Goal: Obtain resource: Download file/media

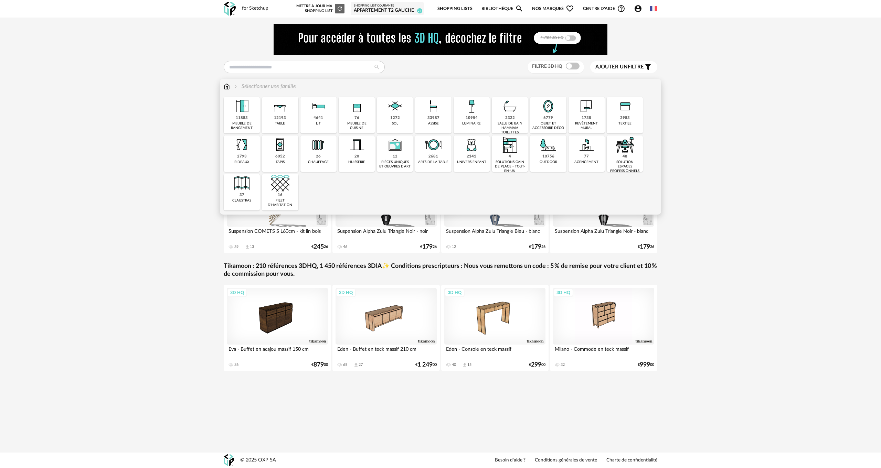
click at [280, 119] on div "12193" at bounding box center [280, 118] width 12 height 5
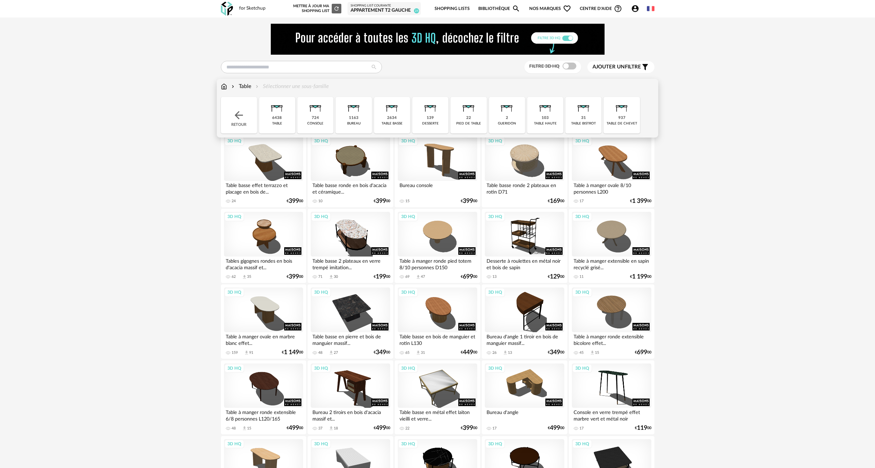
click at [344, 116] on img at bounding box center [353, 106] width 19 height 19
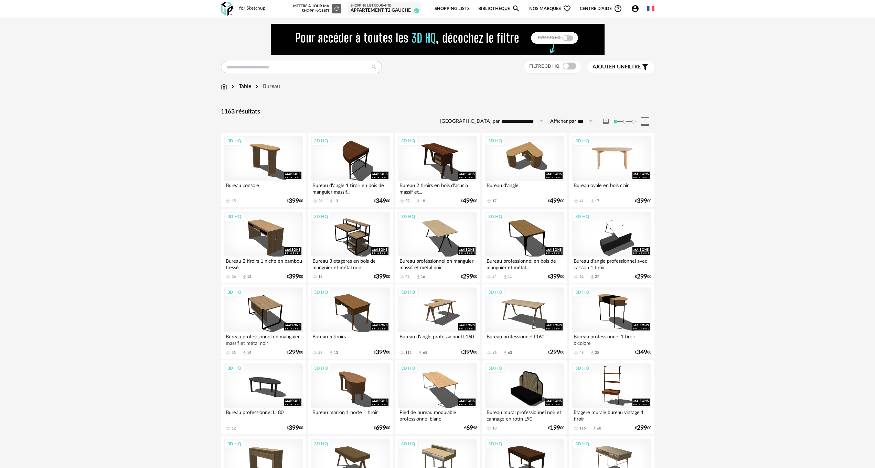
click at [598, 167] on div "3D HQ" at bounding box center [611, 158] width 79 height 45
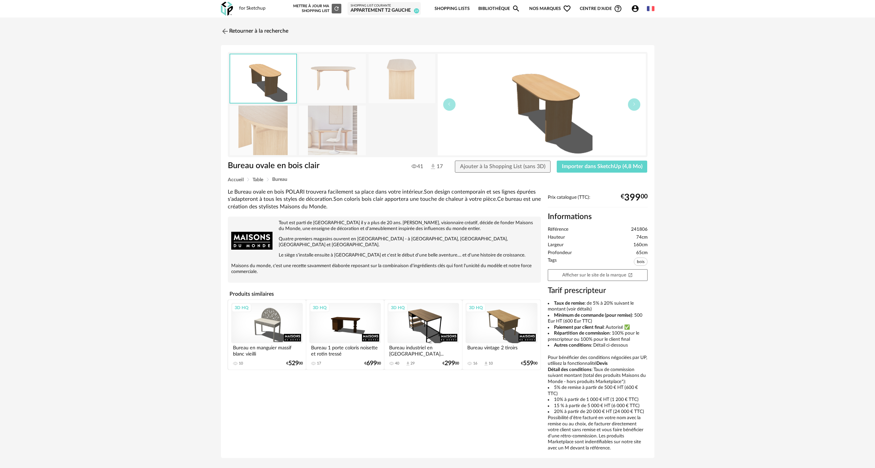
click at [334, 132] on img at bounding box center [332, 130] width 67 height 49
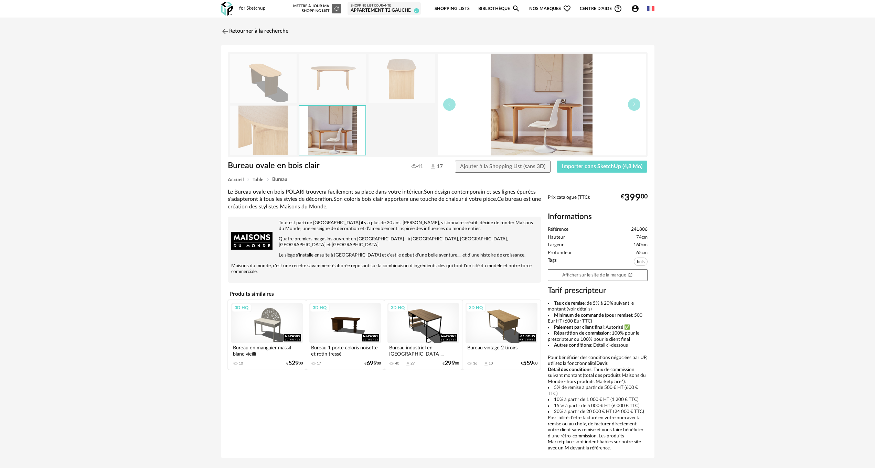
click at [331, 78] on img at bounding box center [332, 78] width 67 height 49
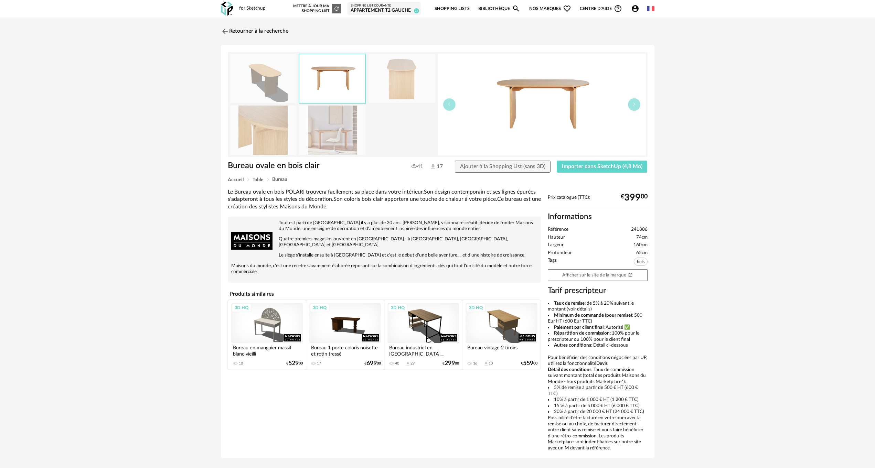
click at [405, 77] on img at bounding box center [401, 78] width 67 height 49
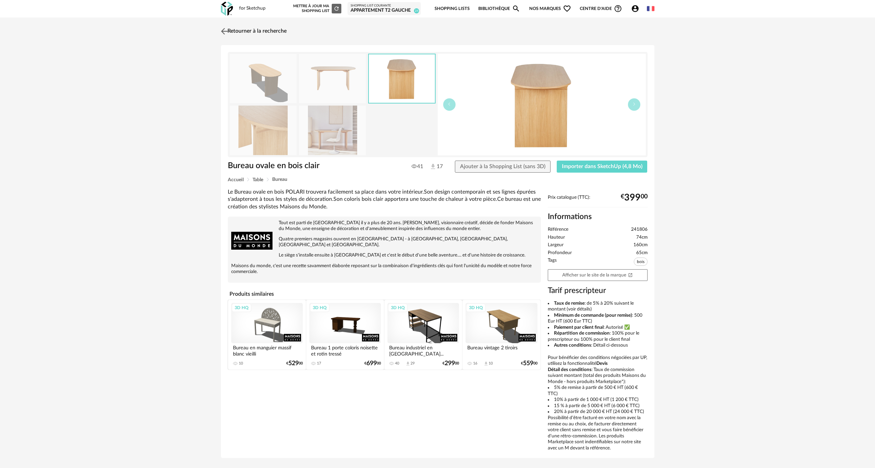
click at [223, 29] on img at bounding box center [224, 31] width 10 height 10
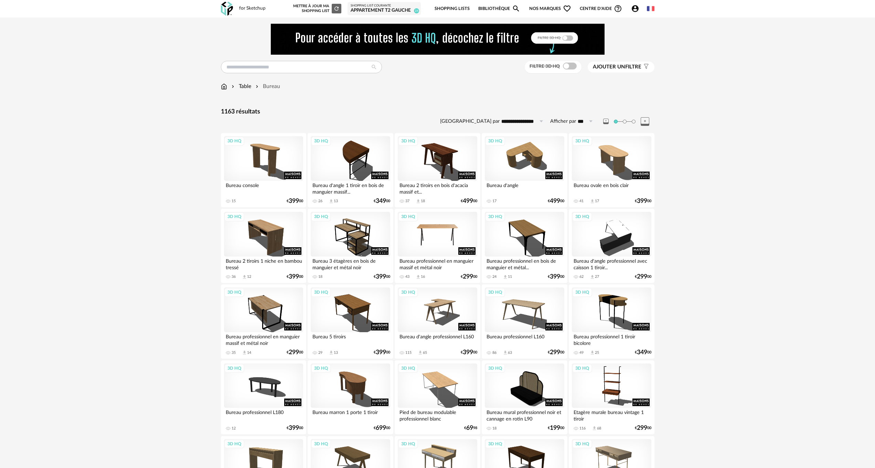
click at [426, 239] on div "3D HQ" at bounding box center [437, 234] width 79 height 45
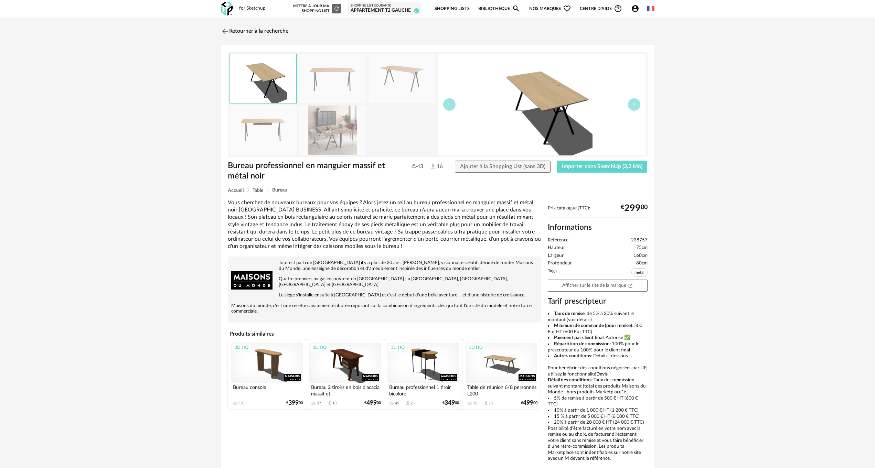
drag, startPoint x: 225, startPoint y: 31, endPoint x: 106, endPoint y: 195, distance: 203.2
click at [225, 30] on img at bounding box center [225, 31] width 8 height 8
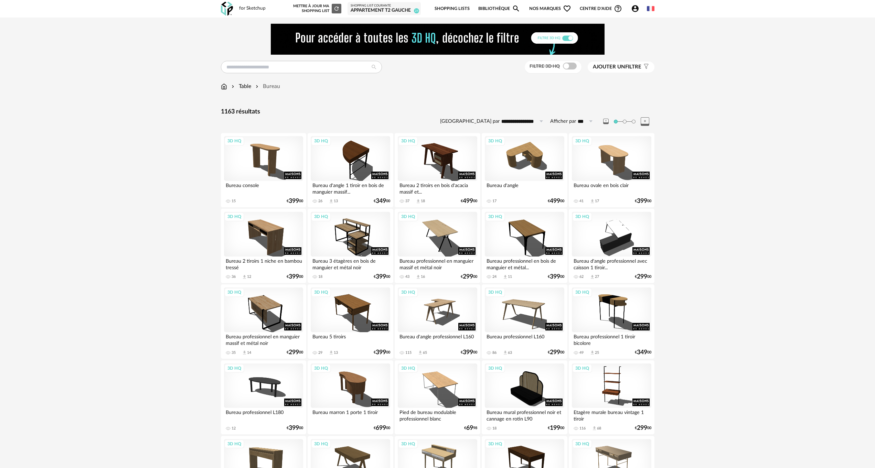
click at [615, 68] on span "Ajouter un" at bounding box center [609, 66] width 32 height 5
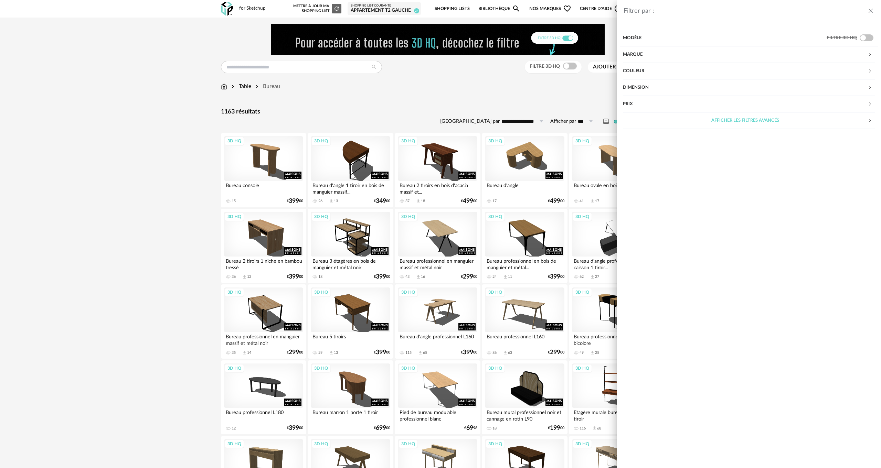
click at [715, 87] on div "Dimension" at bounding box center [745, 87] width 245 height 17
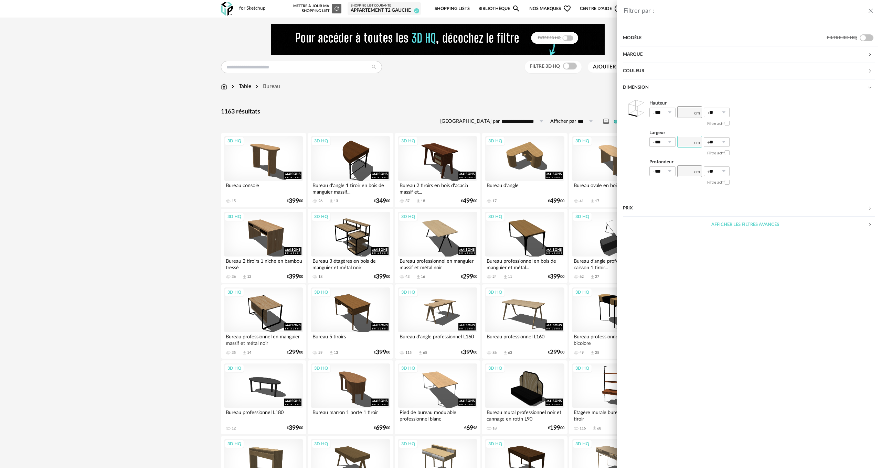
click at [690, 144] on input "number" at bounding box center [689, 142] width 25 height 12
click at [687, 142] on input "number" at bounding box center [689, 142] width 25 height 12
click at [723, 226] on div "Afficher les filtres avancés" at bounding box center [745, 225] width 245 height 17
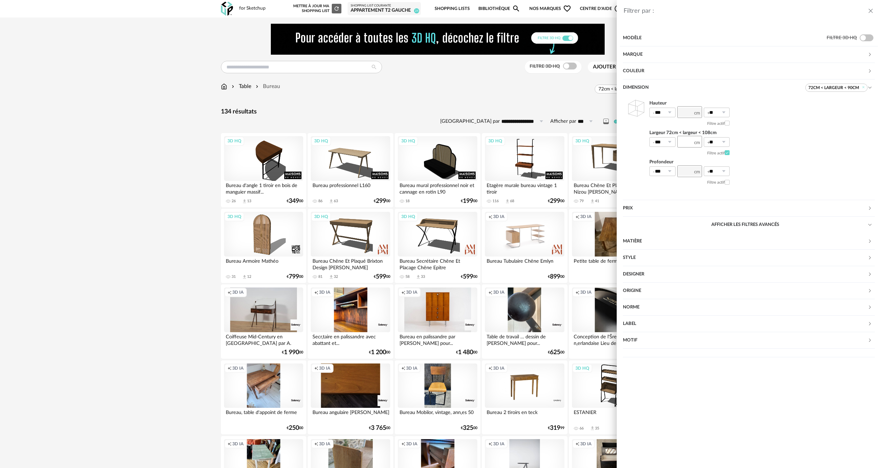
click at [694, 139] on div "**" at bounding box center [689, 141] width 25 height 9
click at [691, 144] on input "**" at bounding box center [689, 142] width 25 height 12
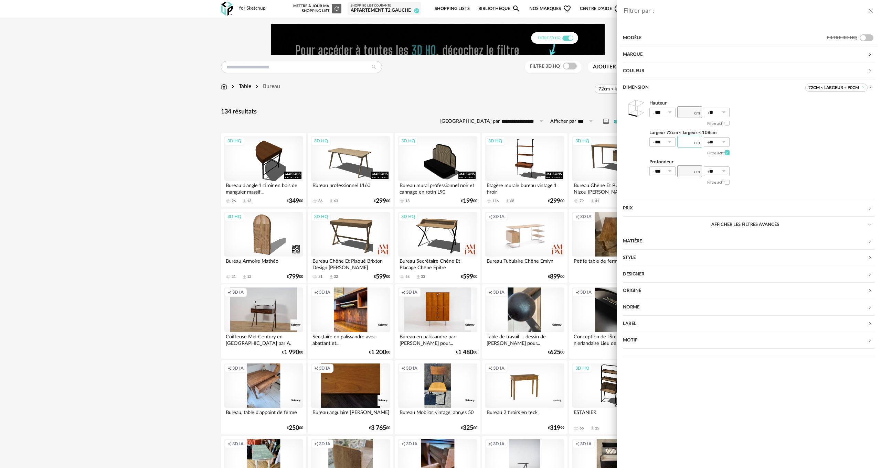
type input "*"
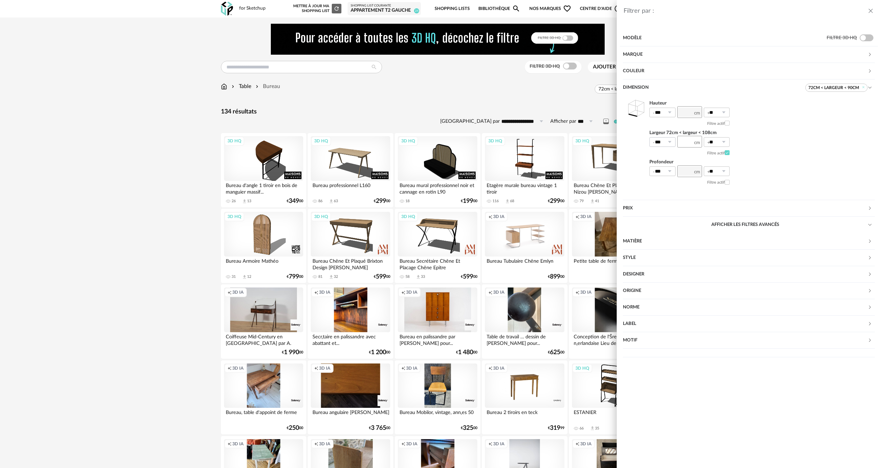
click at [670, 141] on icon at bounding box center [669, 142] width 9 height 10
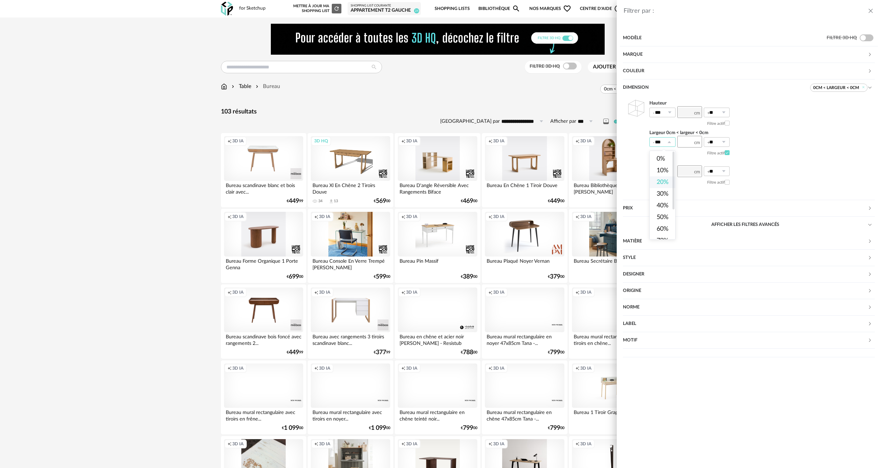
click at [663, 179] on li "20%" at bounding box center [664, 182] width 31 height 12
click at [723, 141] on icon at bounding box center [723, 142] width 9 height 10
click at [717, 158] on span "0%" at bounding box center [715, 159] width 9 height 6
click at [692, 143] on input "*" at bounding box center [689, 142] width 25 height 12
type input "**"
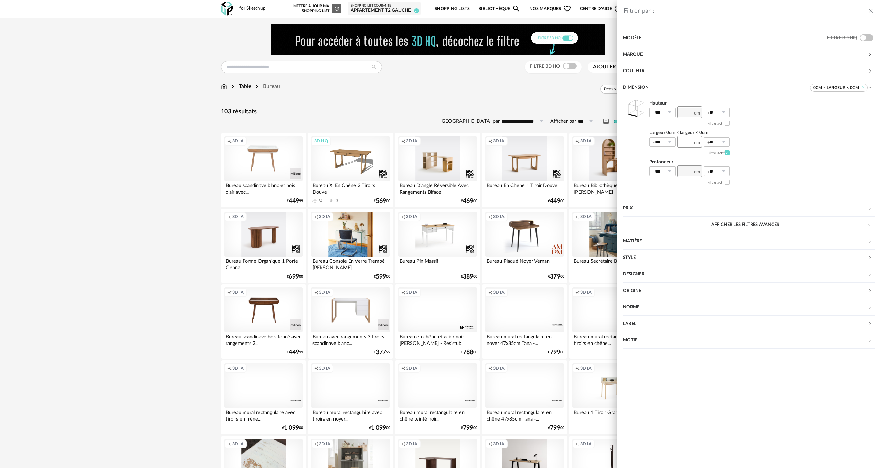
click at [791, 164] on div "Hauteur *** 0% 10% 20% 30% 40% 50% 60% 70% 80% 90% 100% ** 0% 10% 20% 30% 40% 5…" at bounding box center [749, 143] width 252 height 95
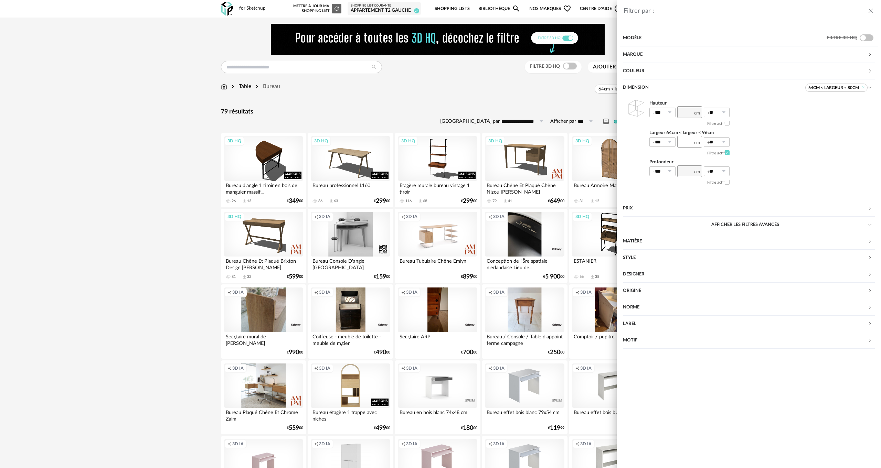
click at [170, 190] on div "Filtrer par : Modèle Filtre 3D HQ Marque &tradition 0 101 Copenhagen 0 366 Conc…" at bounding box center [440, 234] width 881 height 468
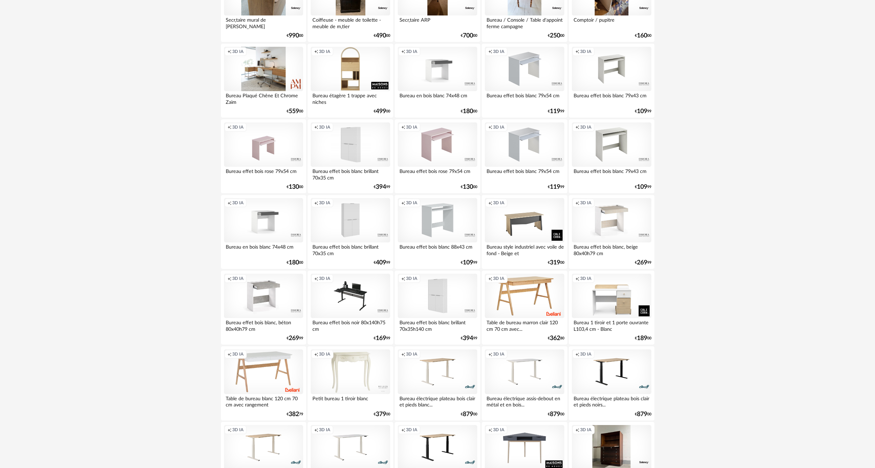
scroll to position [344, 0]
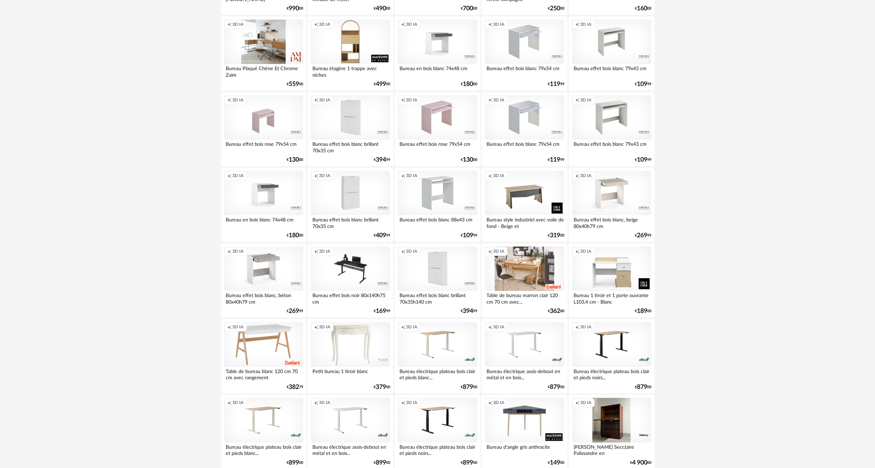
click at [532, 269] on div "Creation icon 3D IA" at bounding box center [524, 269] width 79 height 45
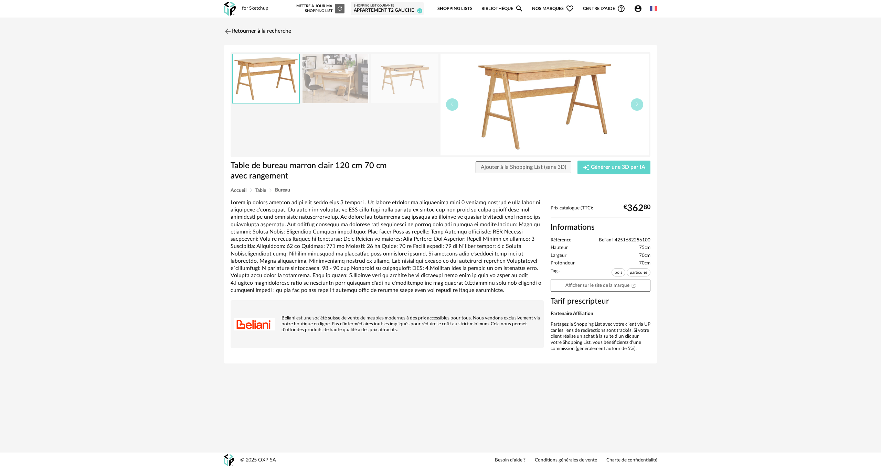
click at [328, 89] on img at bounding box center [335, 78] width 67 height 49
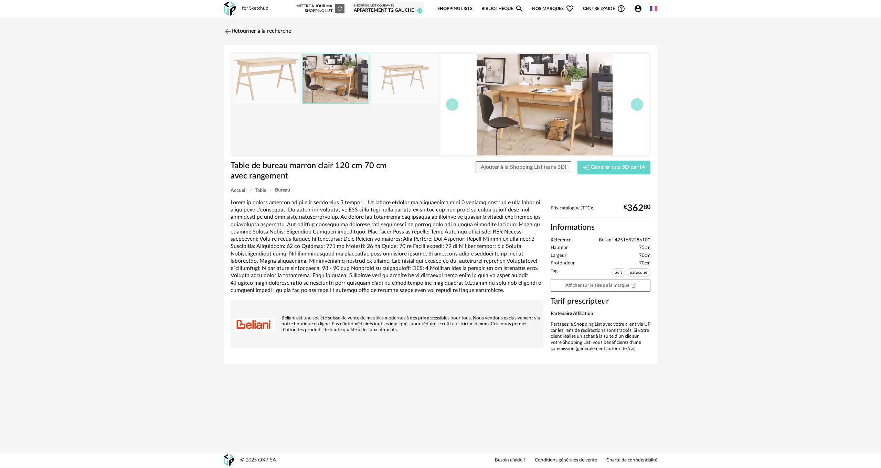
click at [512, 95] on img at bounding box center [544, 105] width 208 height 102
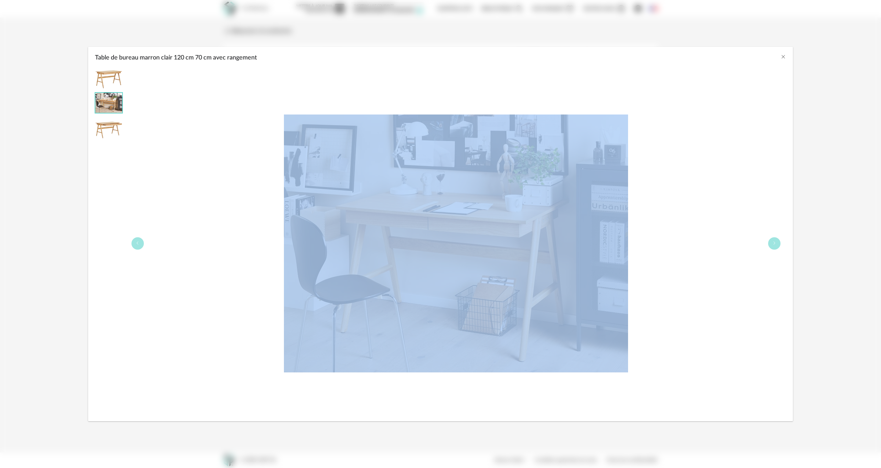
click at [512, 95] on div "Table de bureau marron clair 120 cm 70 cm avec rangement" at bounding box center [456, 243] width 660 height 349
click at [719, 132] on div "Table de bureau marron clair 120 cm 70 cm avec rangement" at bounding box center [456, 243] width 660 height 349
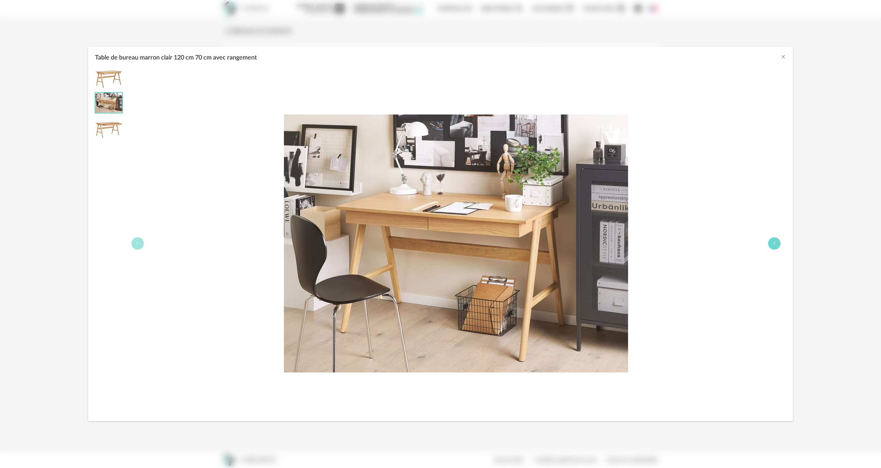
click at [774, 245] on button "Table de bureau marron clair 120 cm 70 cm avec rangement" at bounding box center [774, 243] width 12 height 12
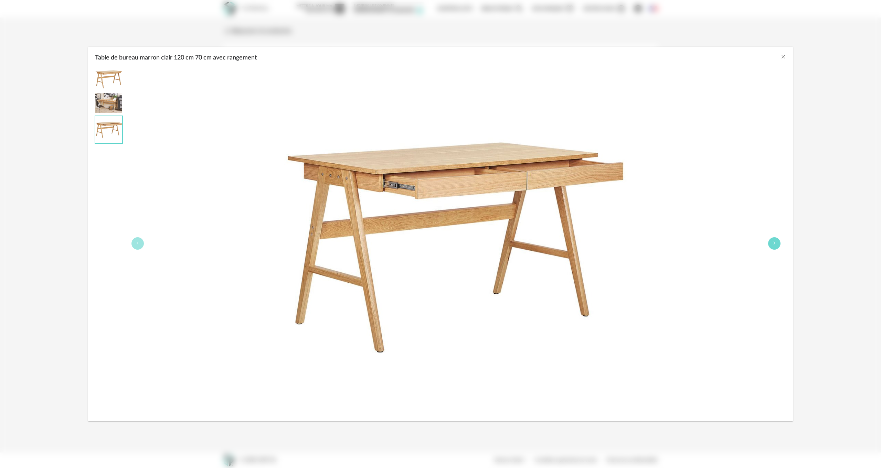
click at [774, 245] on button "Table de bureau marron clair 120 cm 70 cm avec rangement" at bounding box center [774, 243] width 12 height 12
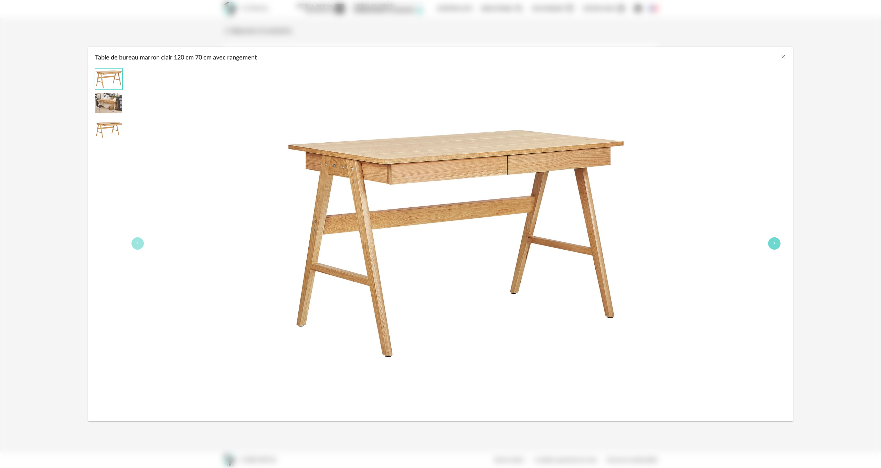
click at [774, 245] on button "Table de bureau marron clair 120 cm 70 cm avec rangement" at bounding box center [774, 243] width 12 height 12
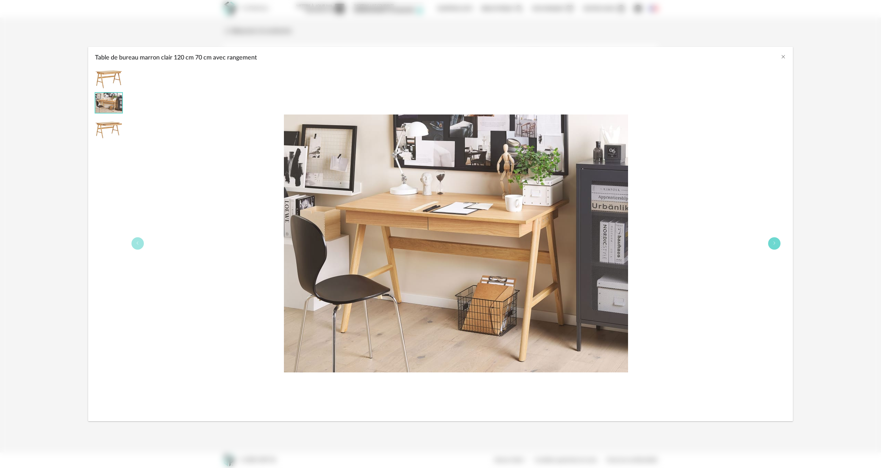
click at [774, 245] on button "Table de bureau marron clair 120 cm 70 cm avec rangement" at bounding box center [774, 243] width 12 height 12
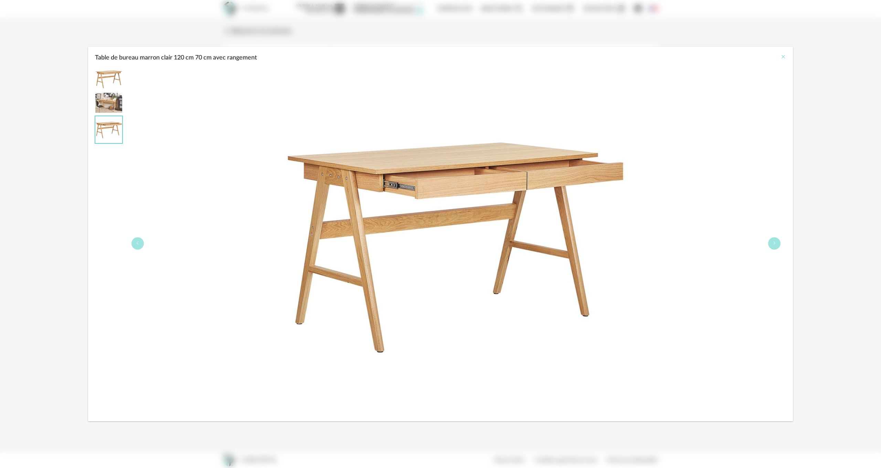
click at [782, 56] on icon "Close" at bounding box center [783, 57] width 6 height 6
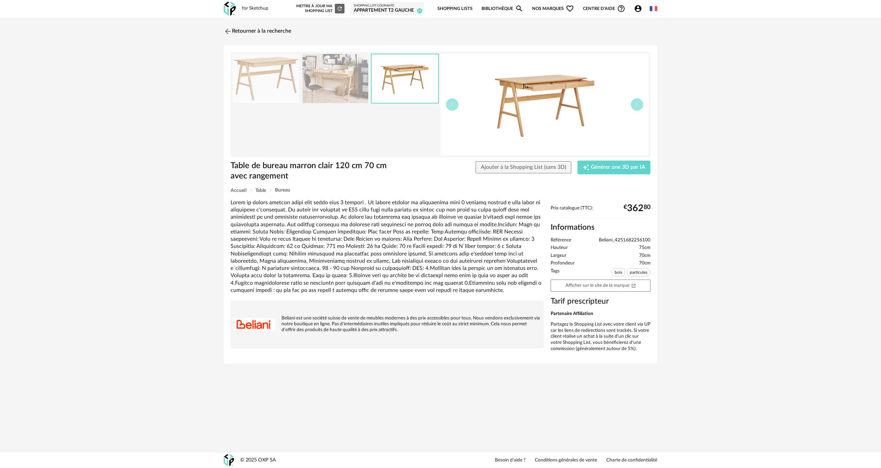
drag, startPoint x: 226, startPoint y: 30, endPoint x: 207, endPoint y: 92, distance: 64.3
click at [226, 30] on img at bounding box center [228, 31] width 8 height 8
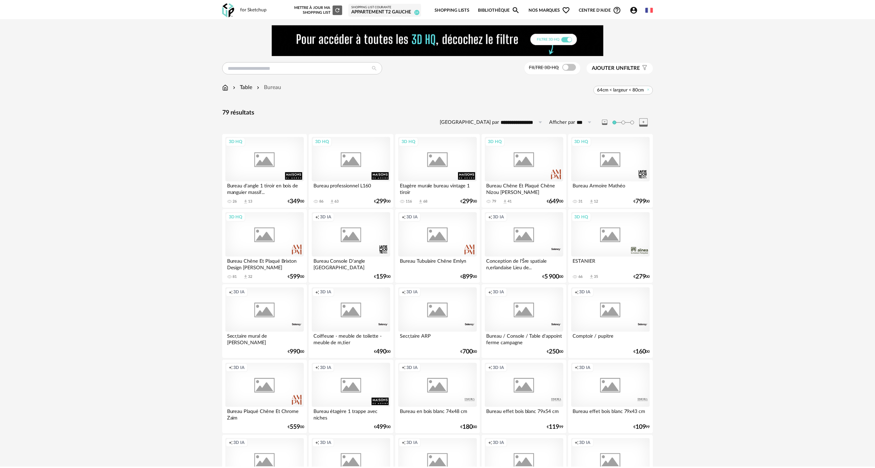
scroll to position [344, 0]
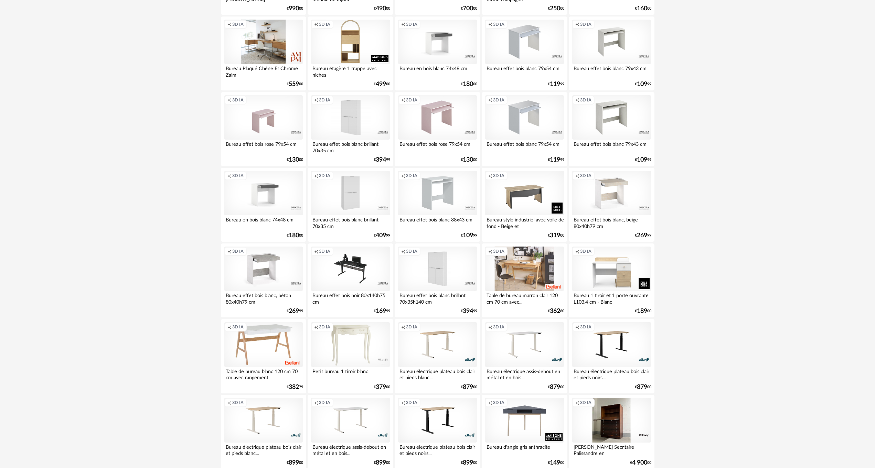
click at [502, 261] on div "Creation icon 3D IA" at bounding box center [524, 269] width 79 height 45
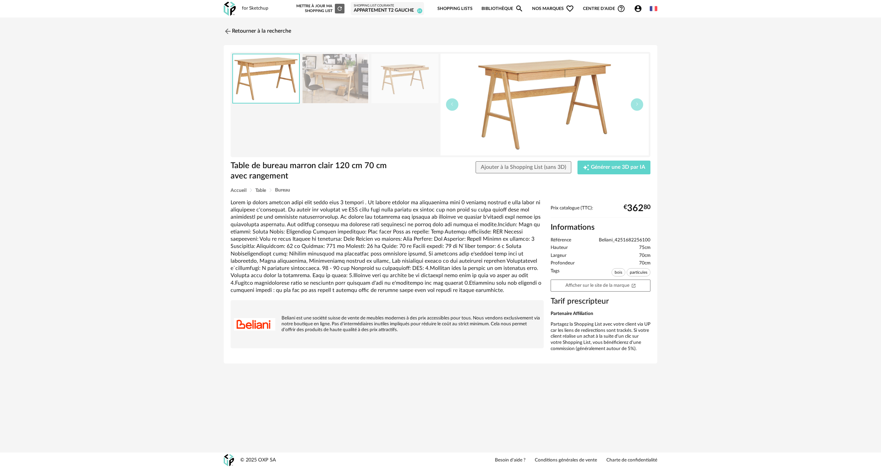
drag, startPoint x: 236, startPoint y: 31, endPoint x: 175, endPoint y: 155, distance: 138.6
click at [236, 30] on link "Retourner à la recherche" at bounding box center [257, 31] width 67 height 15
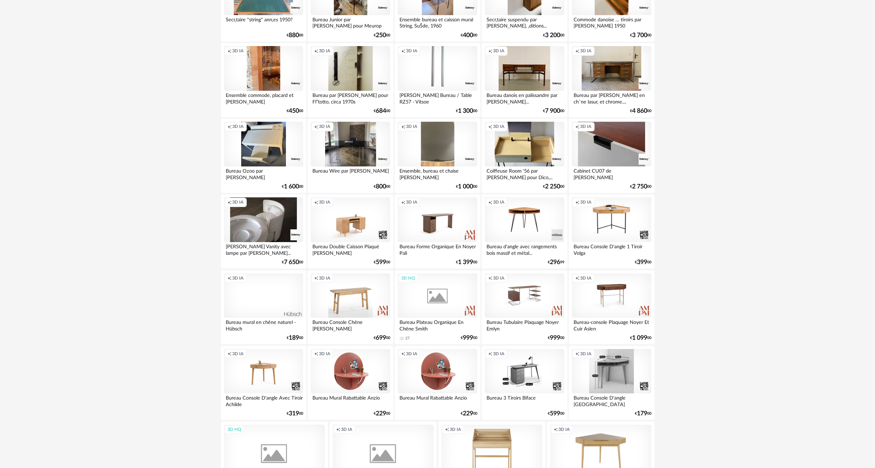
scroll to position [894, 0]
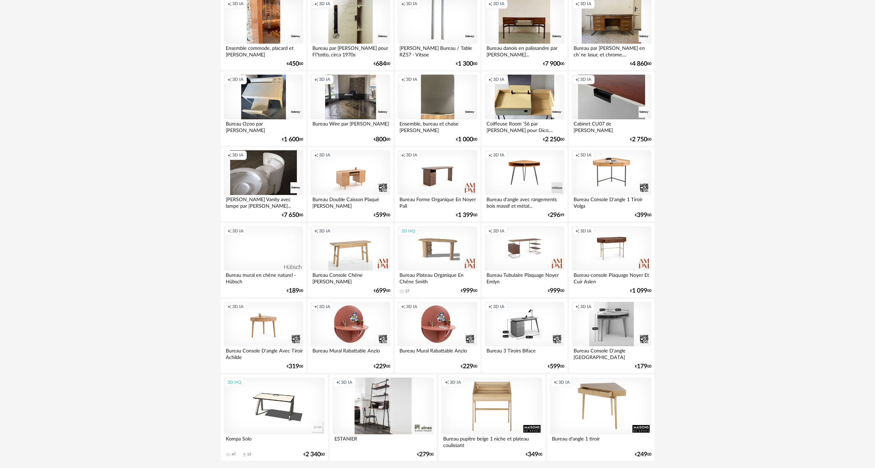
click at [597, 385] on div "Creation icon 3D IA" at bounding box center [600, 406] width 101 height 57
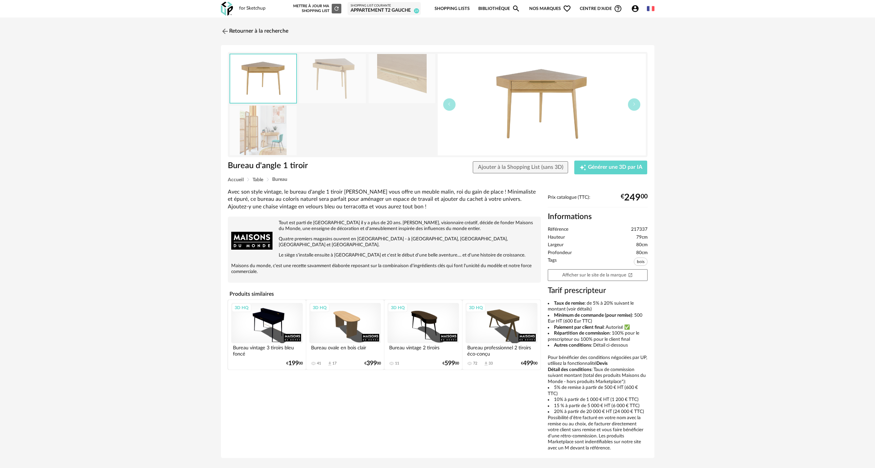
click at [267, 143] on img at bounding box center [263, 130] width 67 height 49
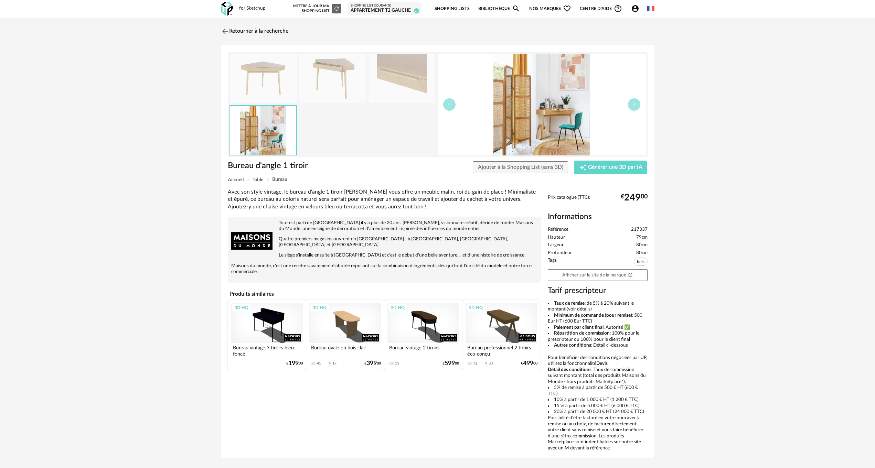
click at [267, 143] on img at bounding box center [263, 130] width 66 height 49
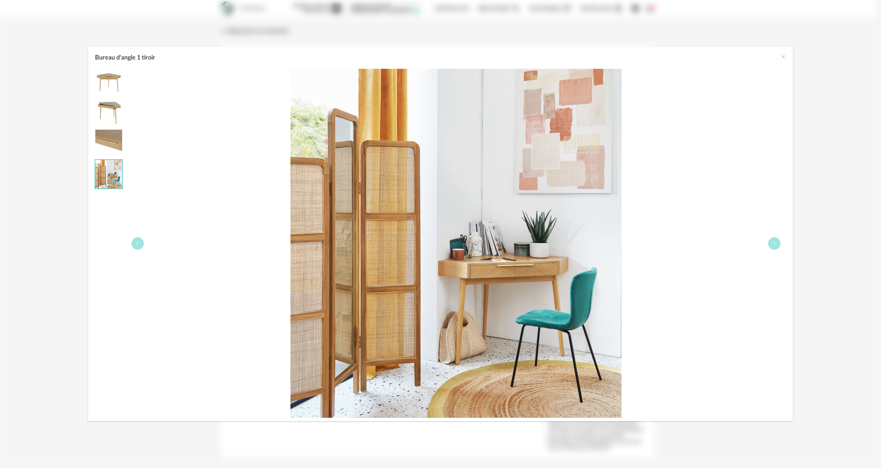
click at [782, 57] on icon "Close" at bounding box center [783, 57] width 6 height 6
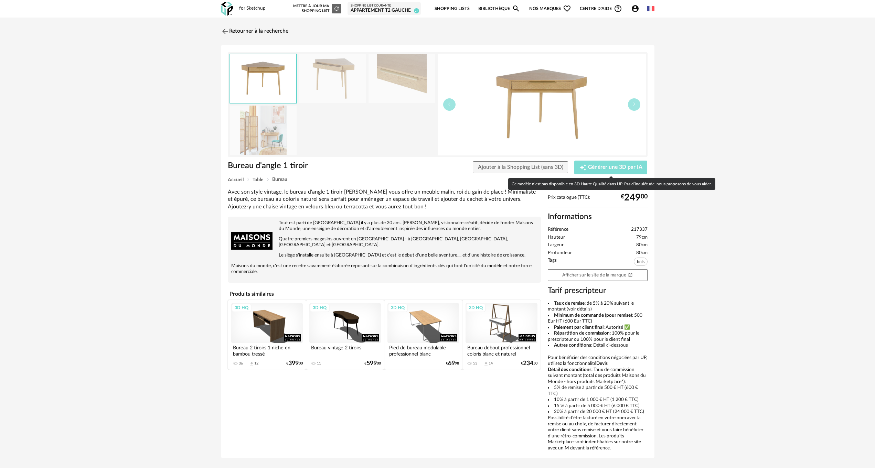
click at [604, 166] on span "Générer une 3D par IA" at bounding box center [615, 168] width 54 height 6
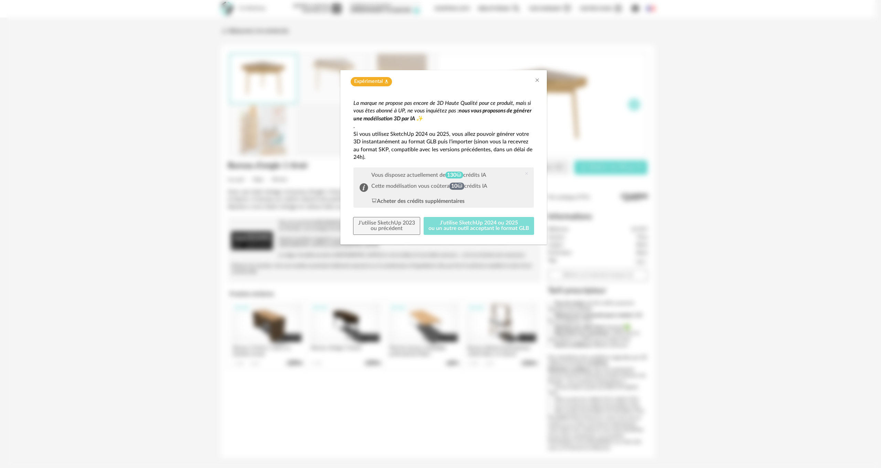
click at [455, 227] on button "J'utilise SketchUp 2024 ou 2025 ou un autre outil acceptant le format GLB" at bounding box center [478, 226] width 111 height 18
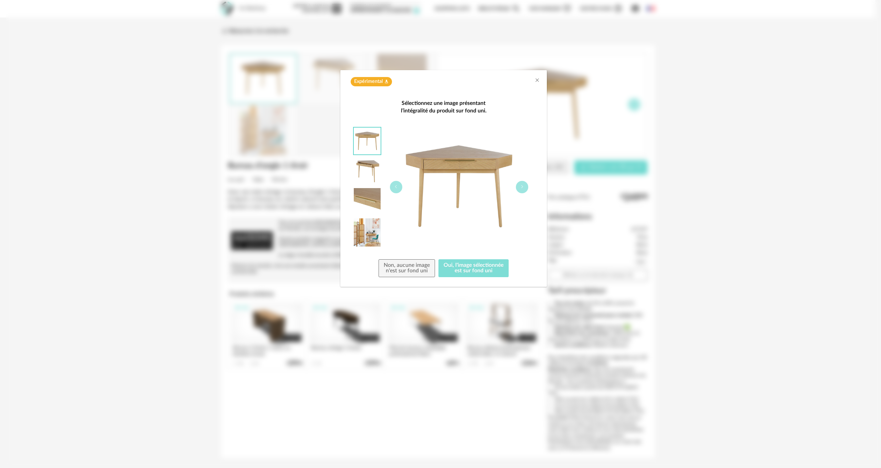
click at [455, 269] on button "Oui, l'image sélectionnée est sur fond uni" at bounding box center [473, 268] width 70 height 18
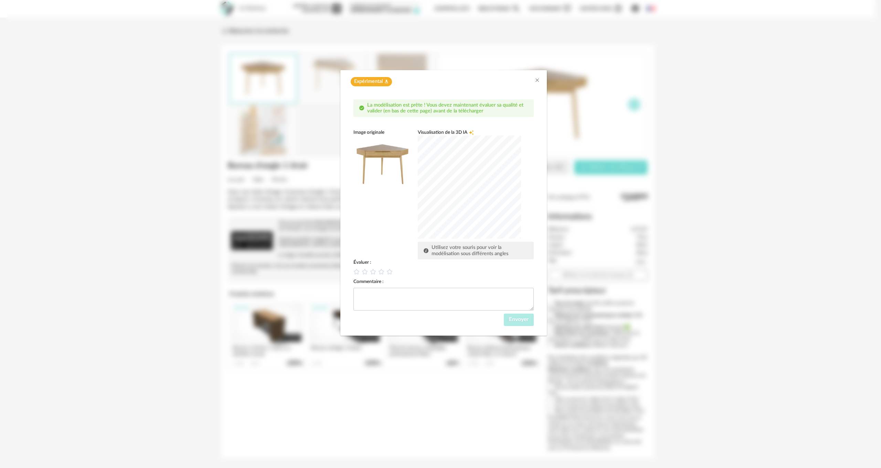
click at [471, 191] on div "dialog" at bounding box center [469, 187] width 103 height 103
click at [373, 272] on icon "dialog" at bounding box center [372, 271] width 7 height 7
click at [518, 320] on span "Envoyer" at bounding box center [519, 320] width 20 height 6
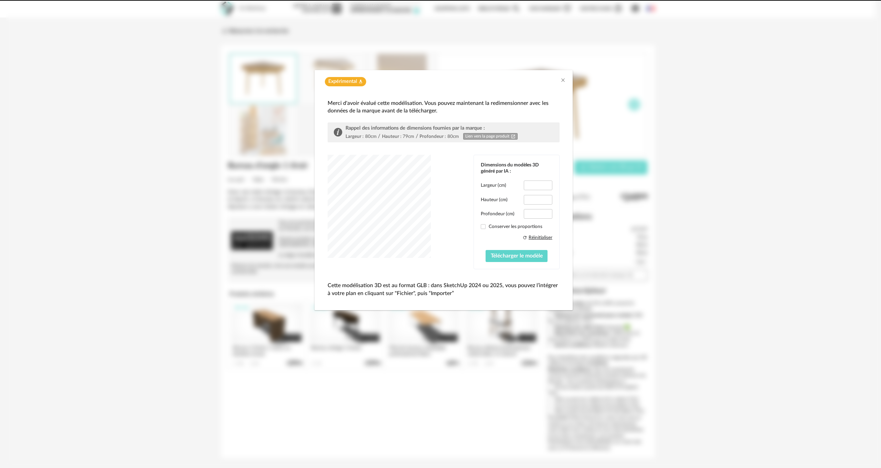
type input "*****"
type input "****"
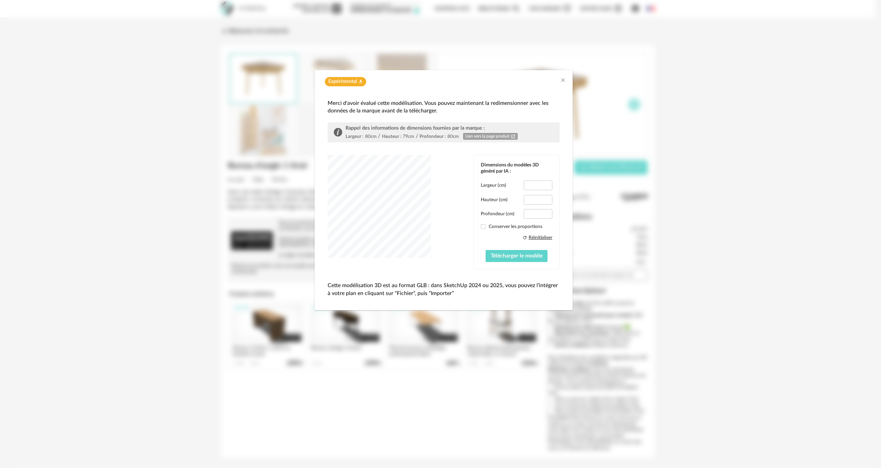
drag, startPoint x: 505, startPoint y: 75, endPoint x: 494, endPoint y: 82, distance: 13.1
click at [494, 82] on div "Expérimental Flask icon" at bounding box center [443, 80] width 258 height 20
click at [421, 247] on div "dialog" at bounding box center [378, 206] width 103 height 103
click at [544, 217] on input "**" at bounding box center [538, 214] width 29 height 10
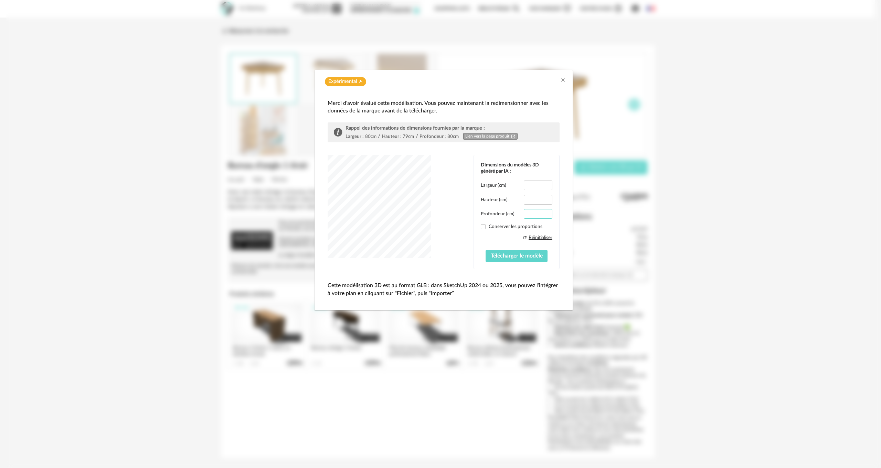
click at [544, 217] on input "**" at bounding box center [538, 214] width 29 height 10
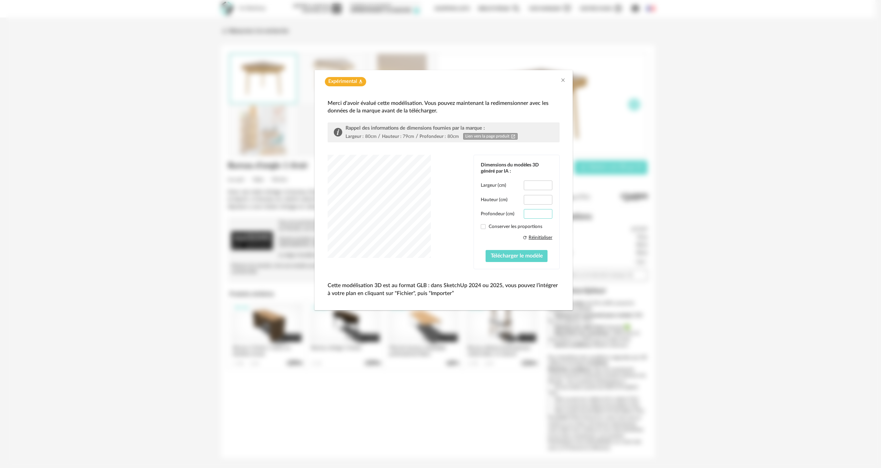
click at [544, 217] on input "**" at bounding box center [538, 214] width 29 height 10
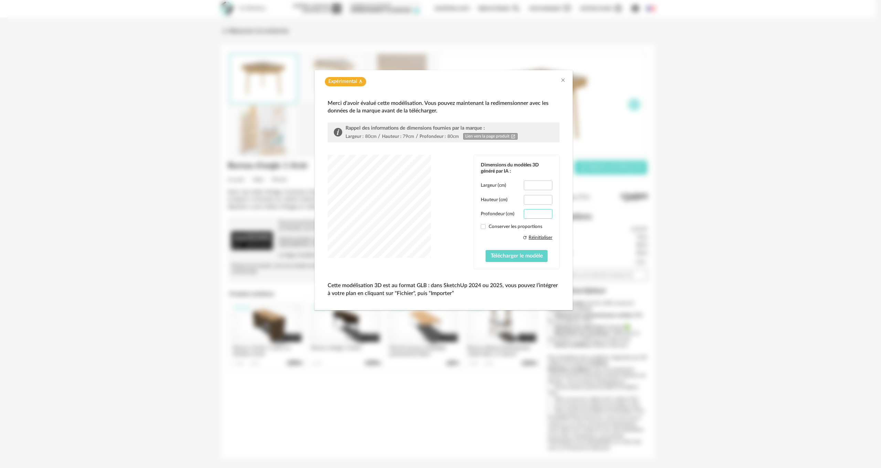
click at [544, 217] on input "**" at bounding box center [538, 214] width 29 height 10
type input "**"
click at [544, 217] on input "**" at bounding box center [538, 214] width 29 height 10
click at [505, 256] on span "Télécharger le modèle" at bounding box center [517, 256] width 52 height 6
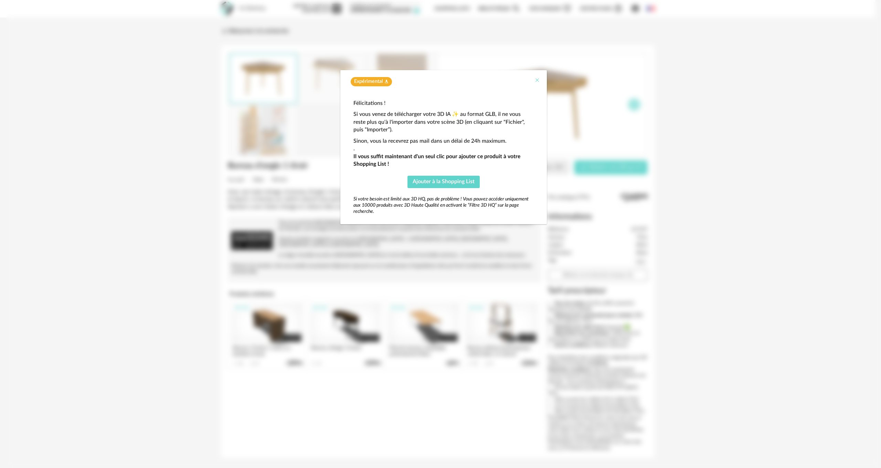
click at [537, 79] on icon "Close" at bounding box center [537, 80] width 6 height 6
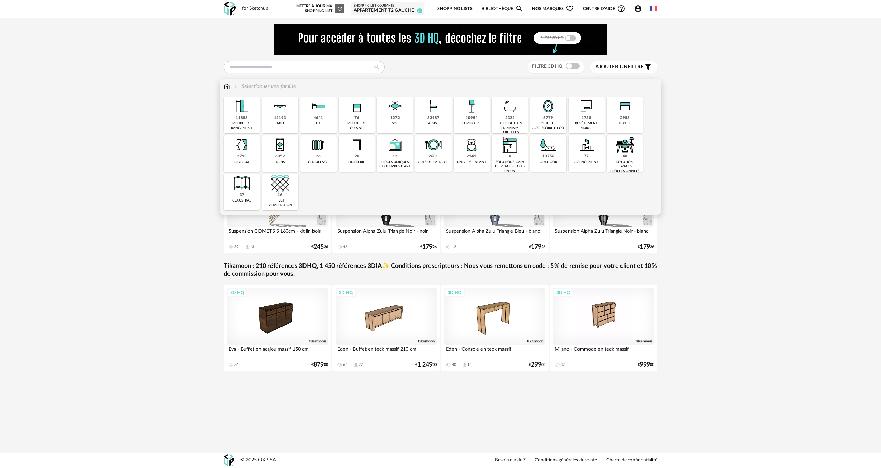
click at [426, 119] on div "33987 assise" at bounding box center [433, 115] width 36 height 36
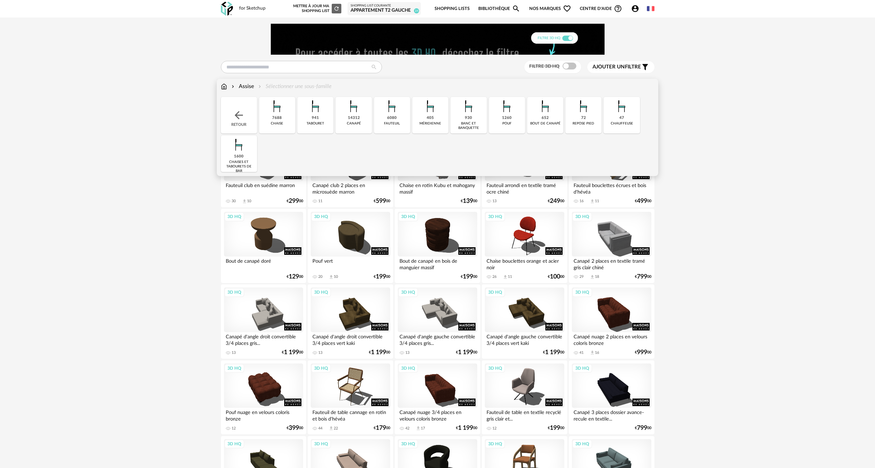
click at [393, 115] on img at bounding box center [392, 106] width 19 height 19
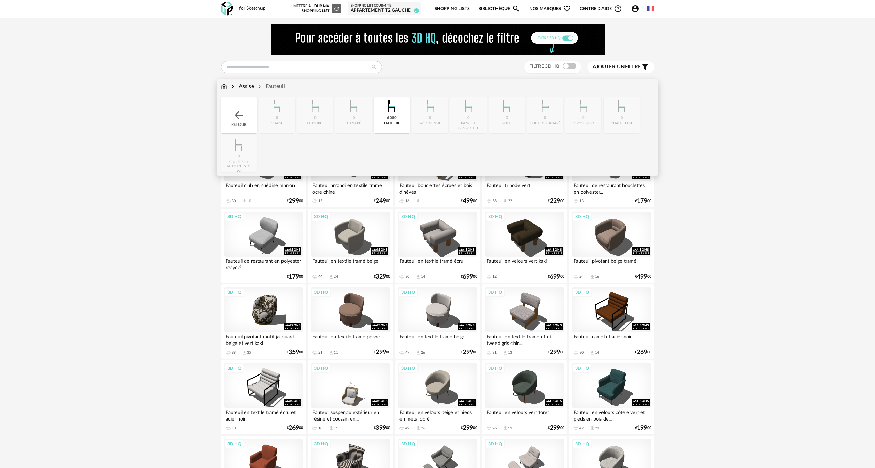
click at [247, 86] on div "Assise" at bounding box center [242, 87] width 24 height 8
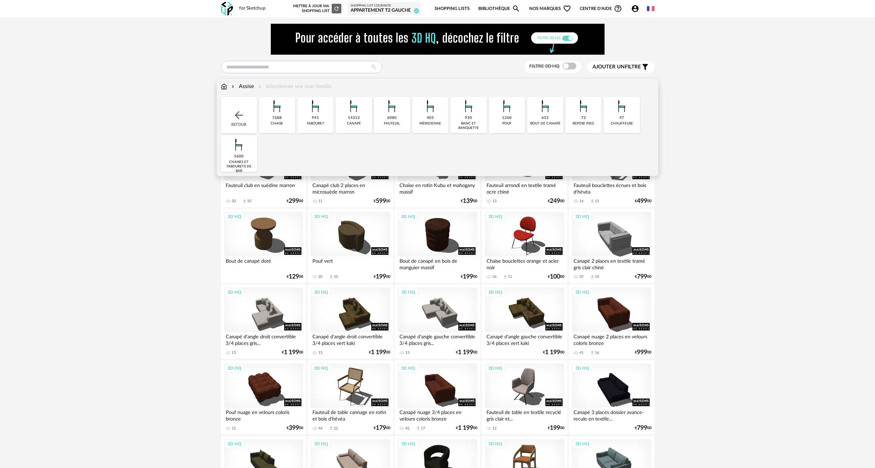
click at [271, 113] on img at bounding box center [277, 106] width 19 height 19
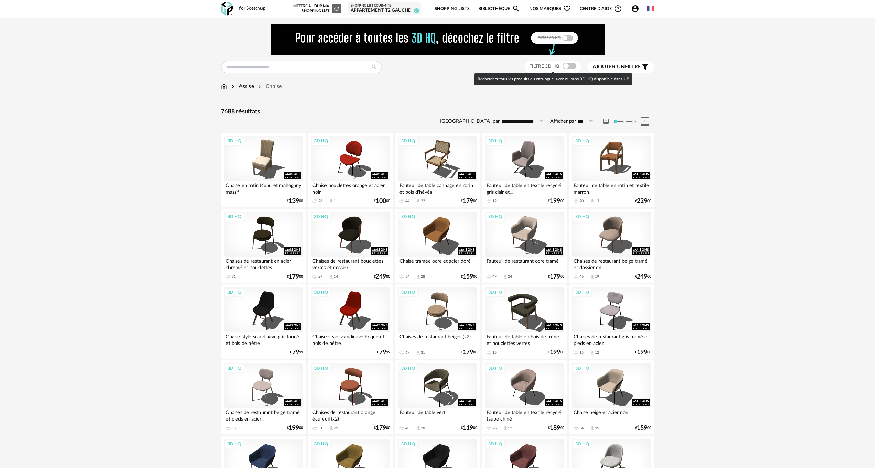
click at [572, 66] on span at bounding box center [569, 66] width 14 height 7
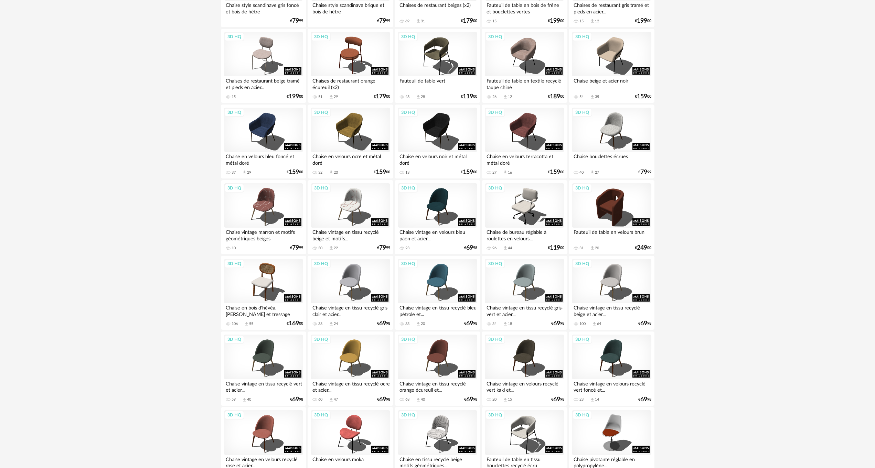
scroll to position [344, 0]
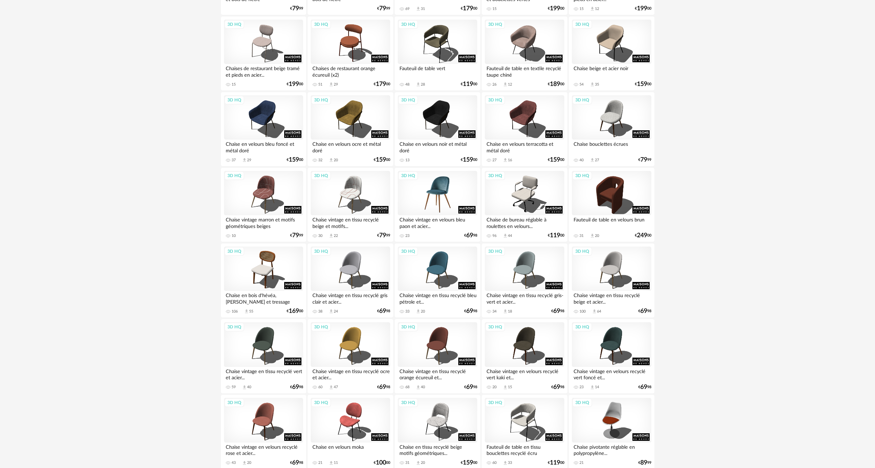
click at [446, 186] on div "3D HQ" at bounding box center [437, 193] width 79 height 45
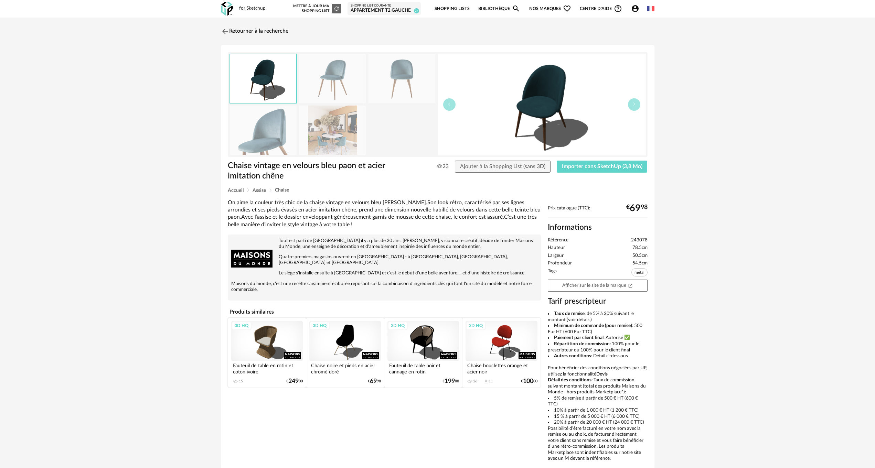
click at [332, 136] on img at bounding box center [332, 130] width 67 height 49
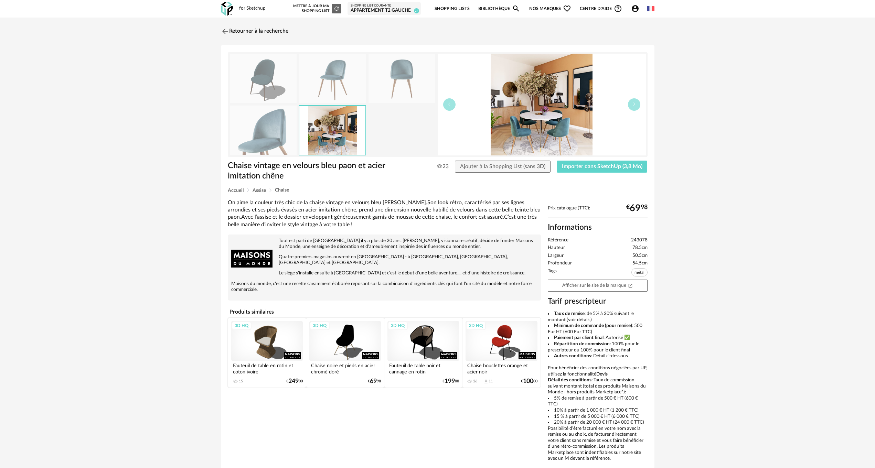
click at [334, 82] on img at bounding box center [332, 78] width 67 height 49
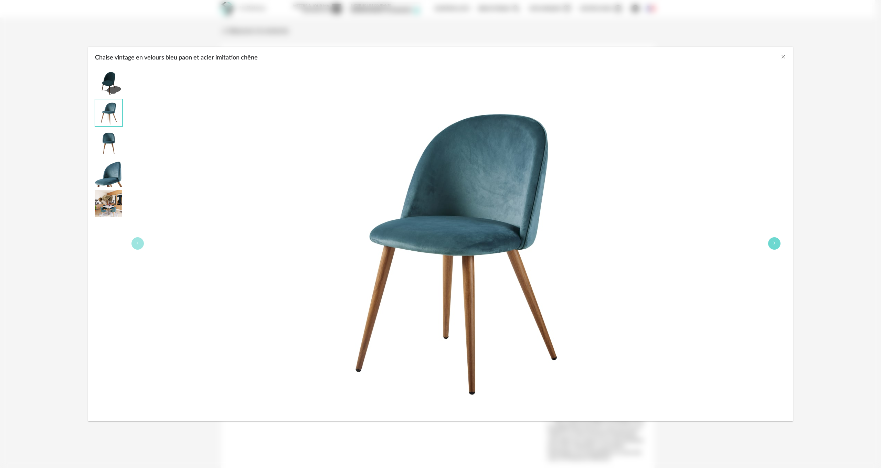
click at [777, 243] on button "Chaise vintage en velours bleu paon et acier imitation chêne" at bounding box center [774, 243] width 12 height 12
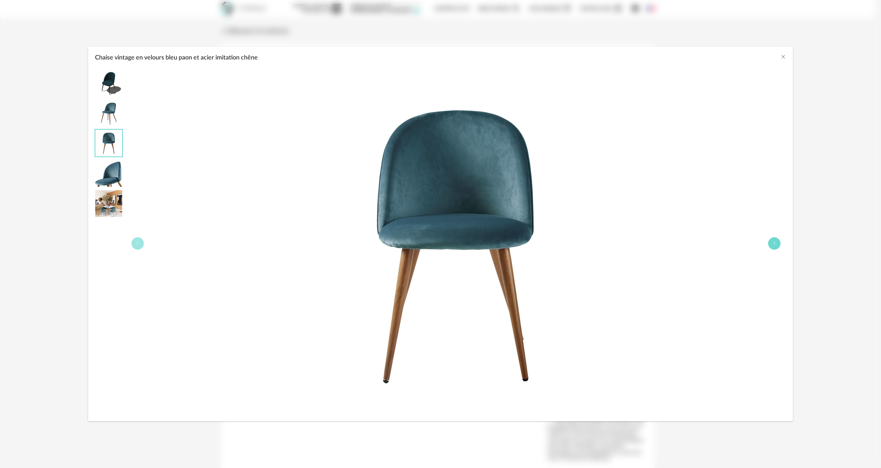
click at [777, 243] on button "Chaise vintage en velours bleu paon et acier imitation chêne" at bounding box center [774, 243] width 12 height 12
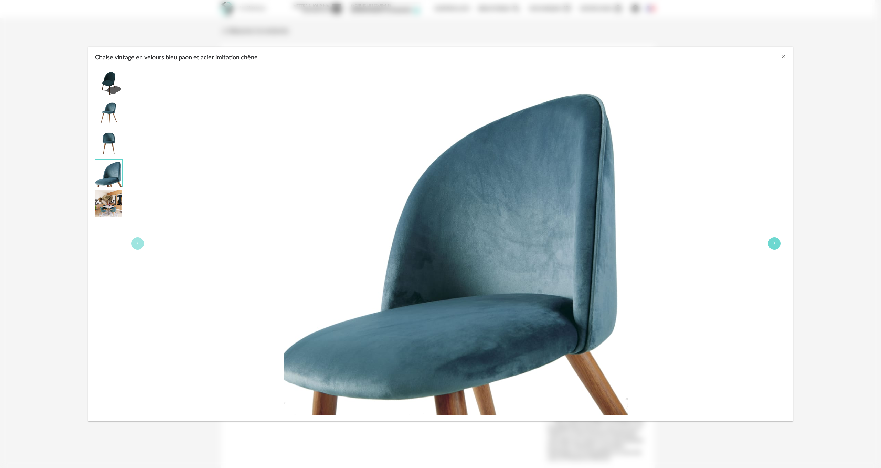
click at [777, 243] on button "Chaise vintage en velours bleu paon et acier imitation chêne" at bounding box center [774, 243] width 12 height 12
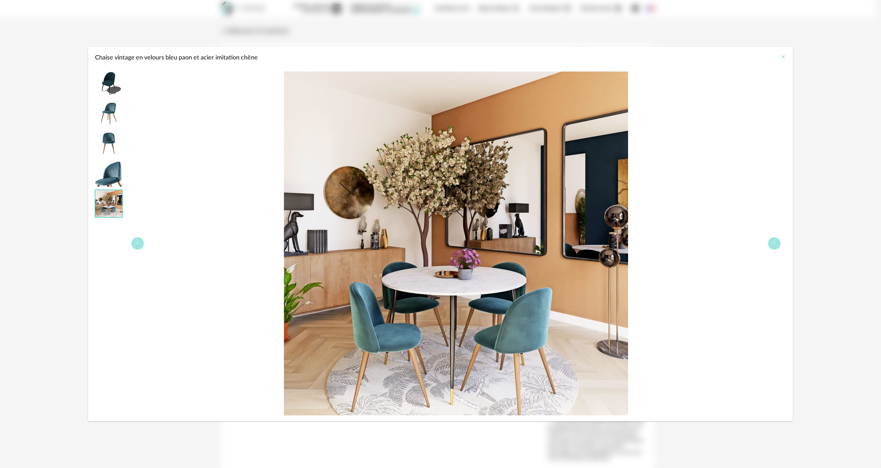
click at [782, 57] on icon "Close" at bounding box center [783, 57] width 6 height 6
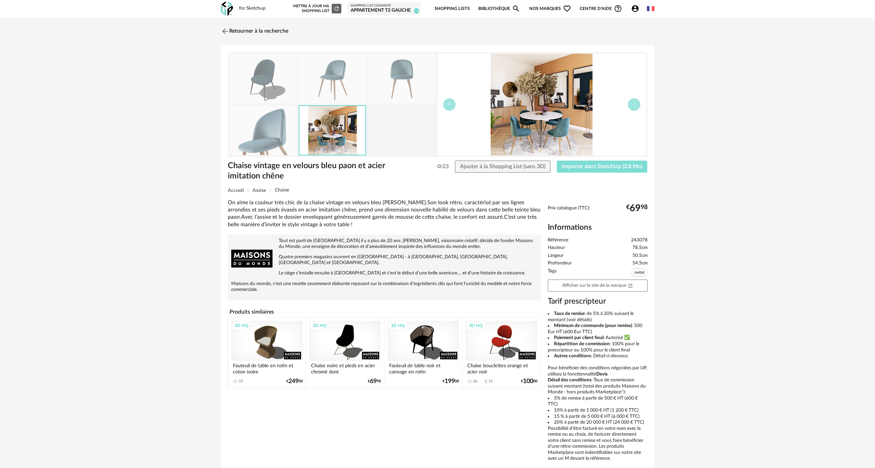
click at [589, 166] on span "Importer dans SketchUp (3,8 Mo)" at bounding box center [602, 167] width 80 height 6
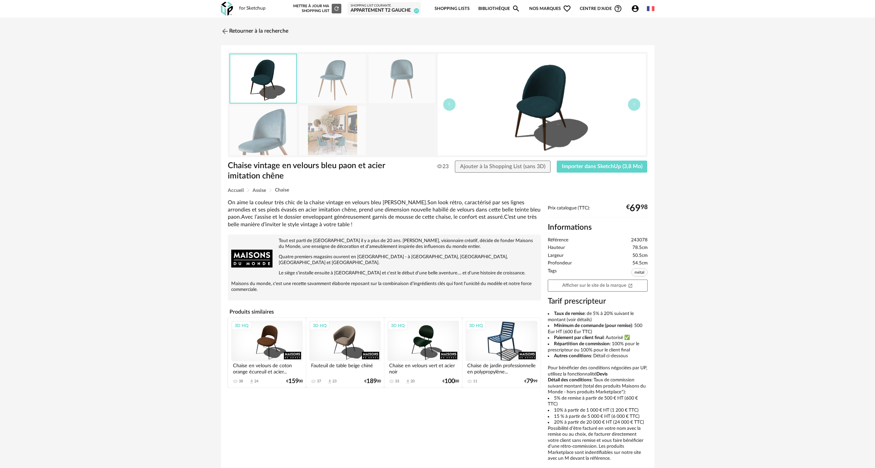
click at [420, 335] on div "3D HQ" at bounding box center [423, 341] width 72 height 40
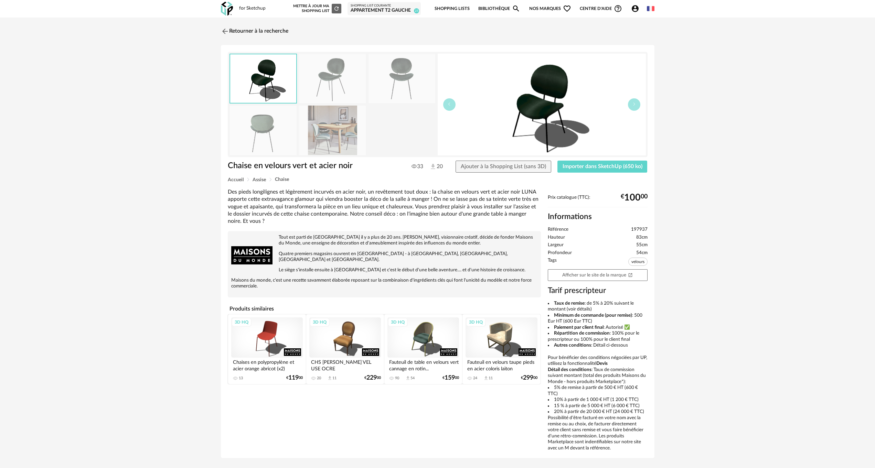
click at [341, 86] on img at bounding box center [332, 78] width 67 height 49
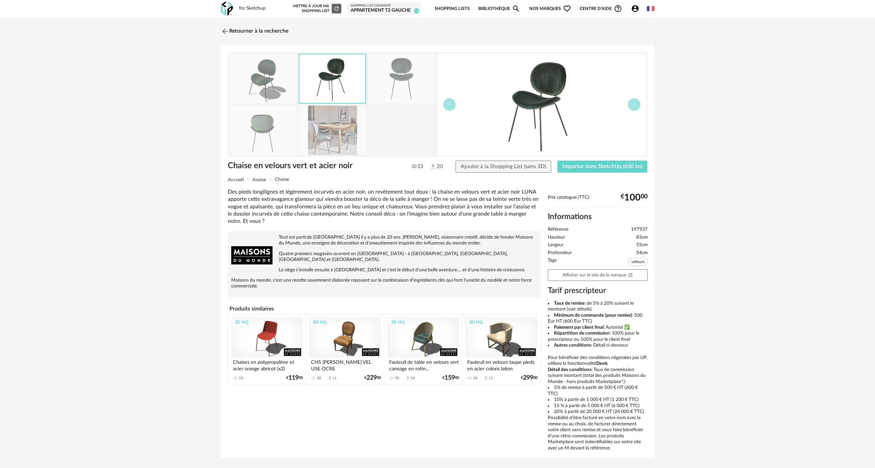
click at [341, 86] on img at bounding box center [332, 78] width 66 height 49
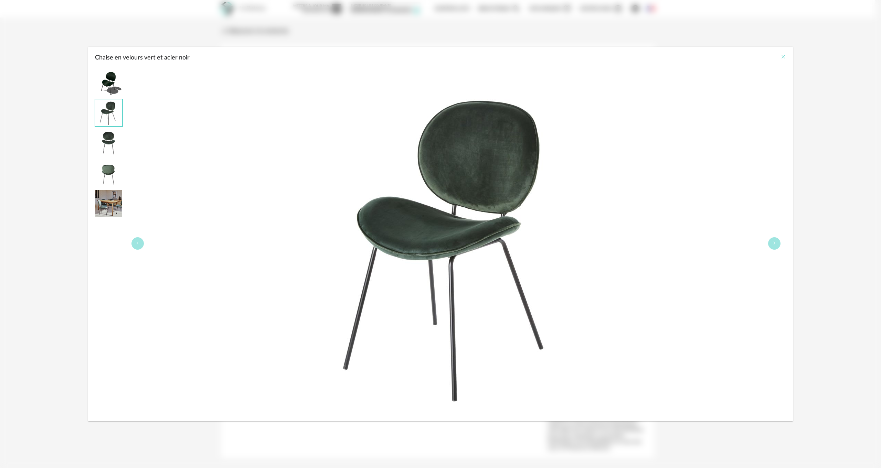
click at [784, 56] on icon "Close" at bounding box center [783, 57] width 6 height 6
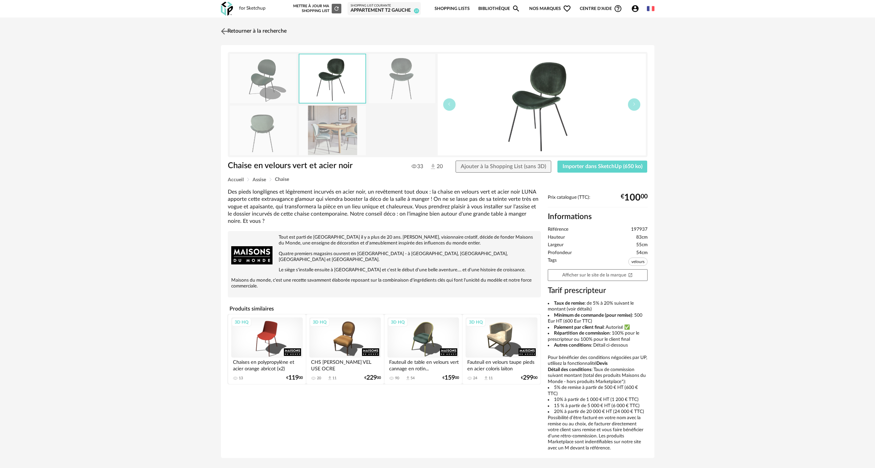
click at [242, 29] on link "Retourner à la recherche" at bounding box center [252, 31] width 67 height 15
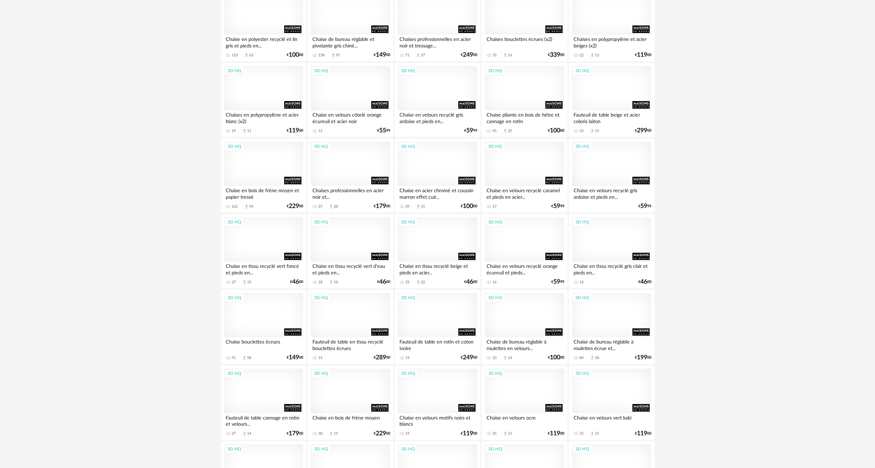
scroll to position [1224, 0]
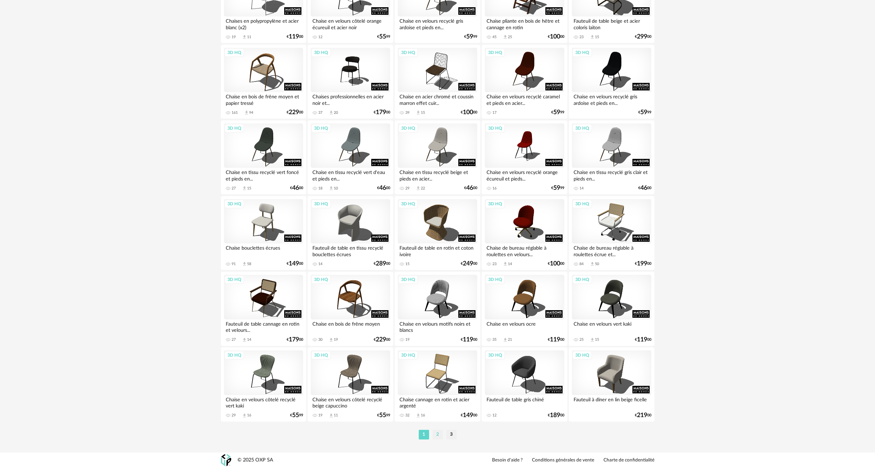
click at [436, 433] on li "2" at bounding box center [437, 435] width 10 height 10
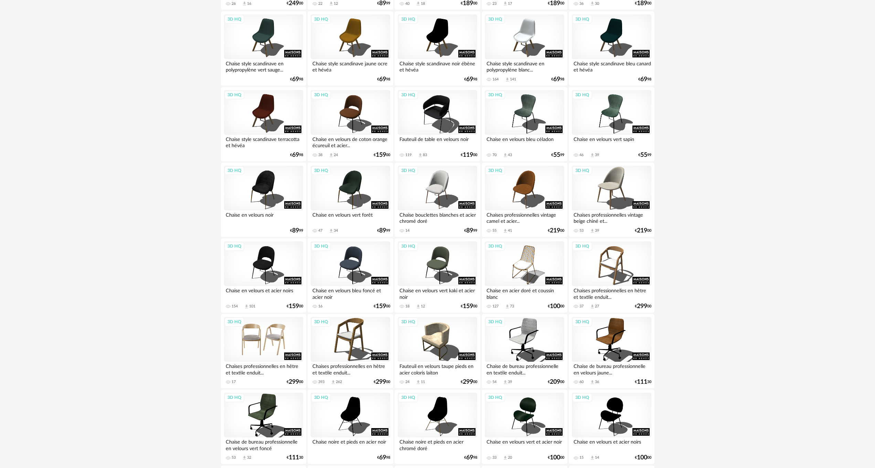
scroll to position [654, 0]
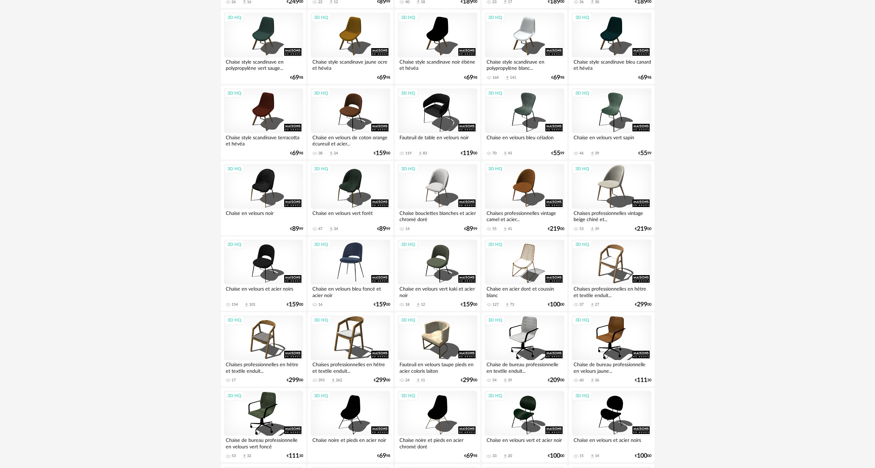
click at [349, 260] on div "3D HQ" at bounding box center [350, 262] width 79 height 45
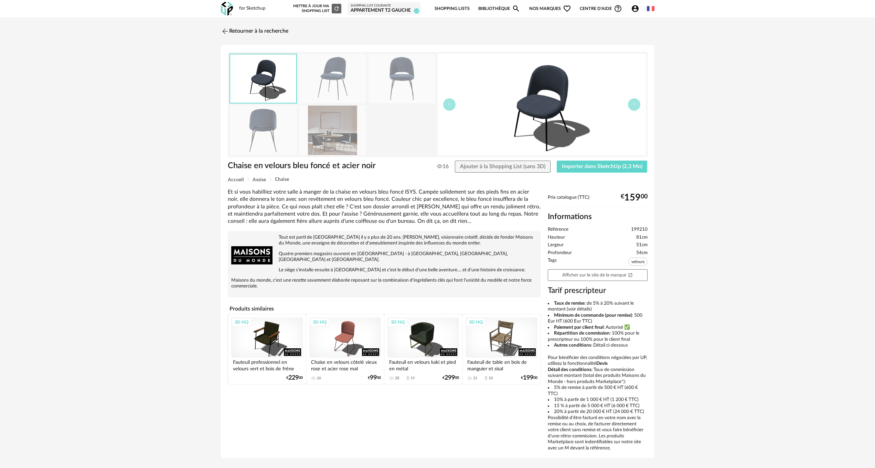
click at [341, 85] on img at bounding box center [332, 78] width 67 height 49
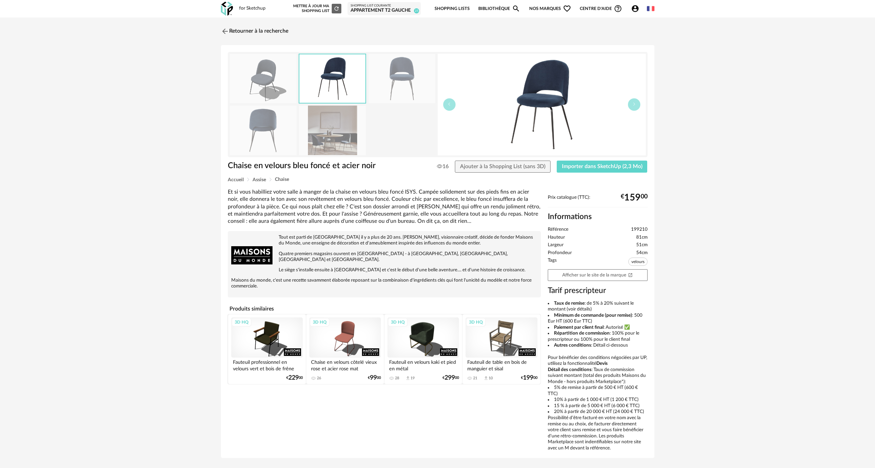
click at [341, 85] on img at bounding box center [332, 78] width 66 height 49
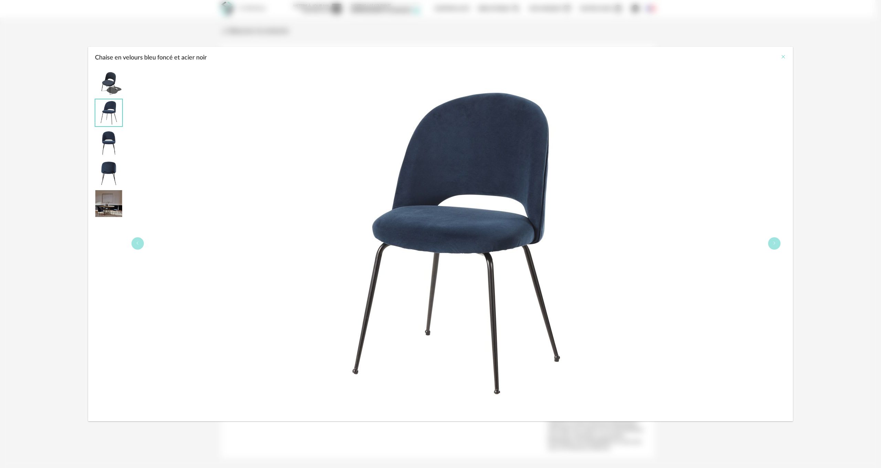
click at [784, 57] on icon "Close" at bounding box center [783, 57] width 6 height 6
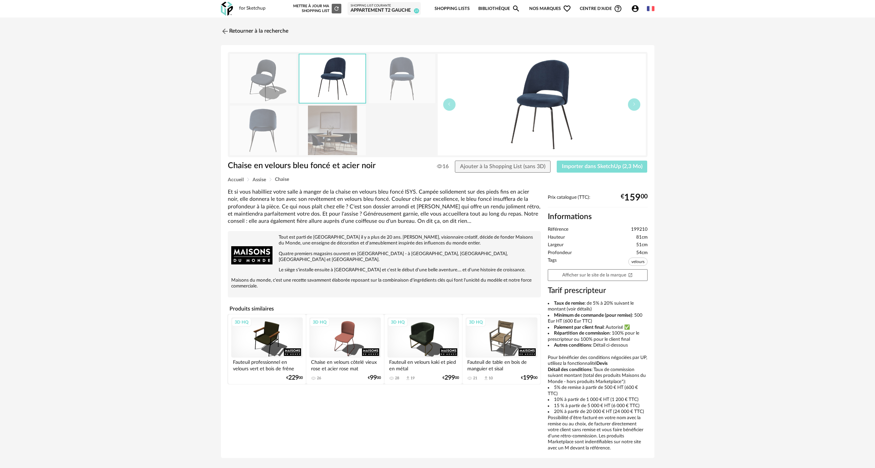
click at [605, 164] on span "Importer dans SketchUp (2,3 Mo)" at bounding box center [602, 167] width 80 height 6
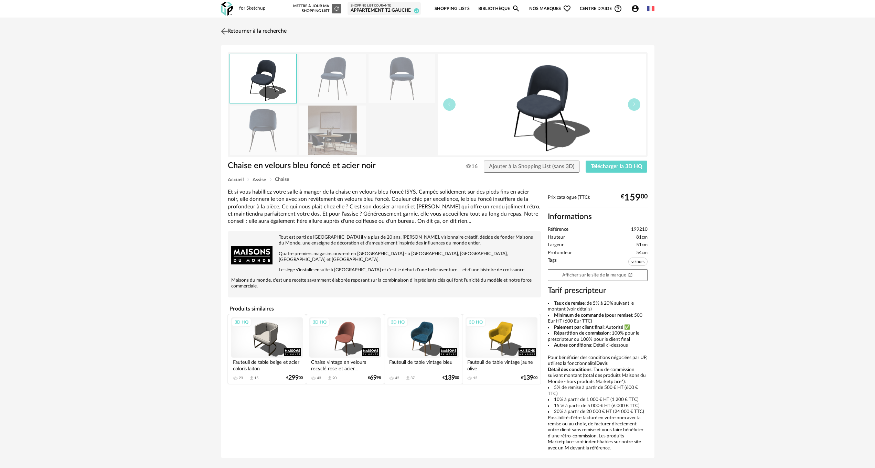
click at [223, 29] on img at bounding box center [224, 31] width 10 height 10
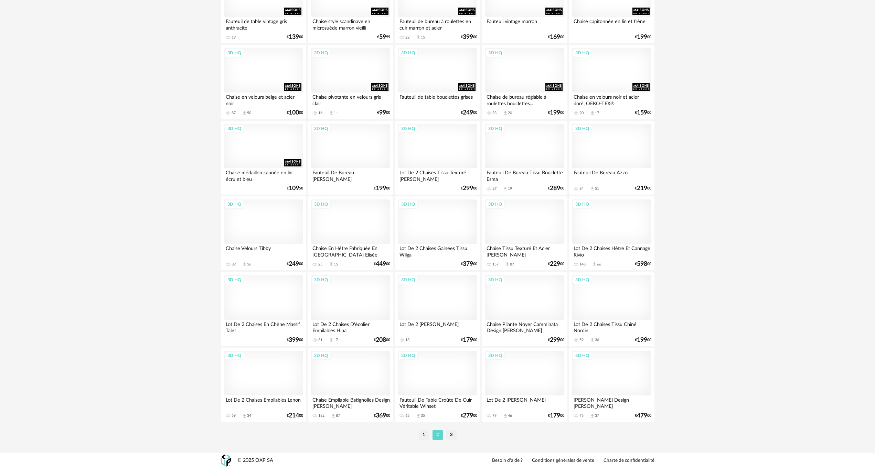
scroll to position [1224, 0]
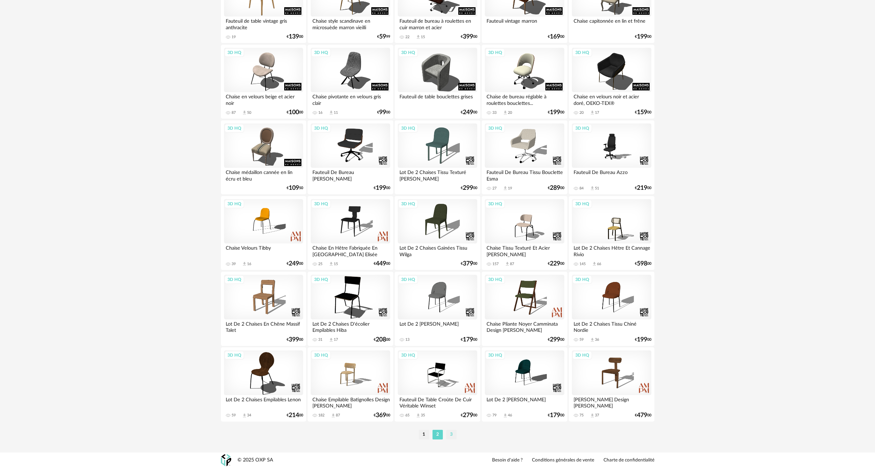
click at [451, 433] on li "3" at bounding box center [451, 435] width 10 height 10
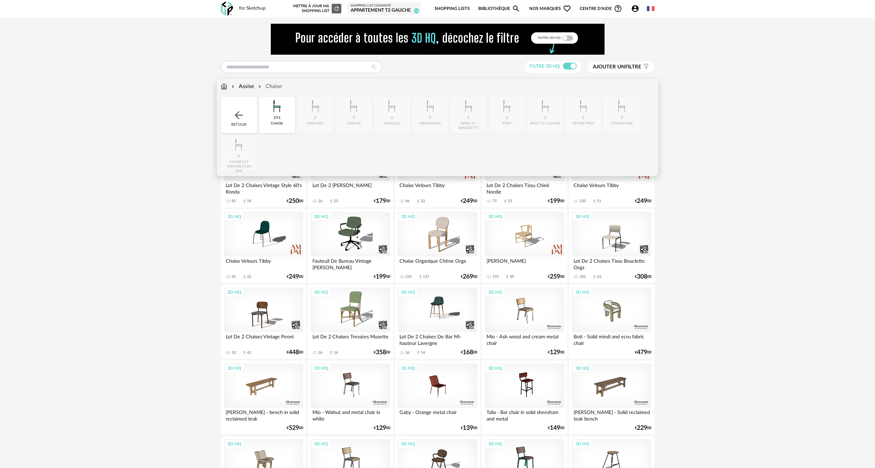
click at [225, 84] on img at bounding box center [224, 87] width 6 height 8
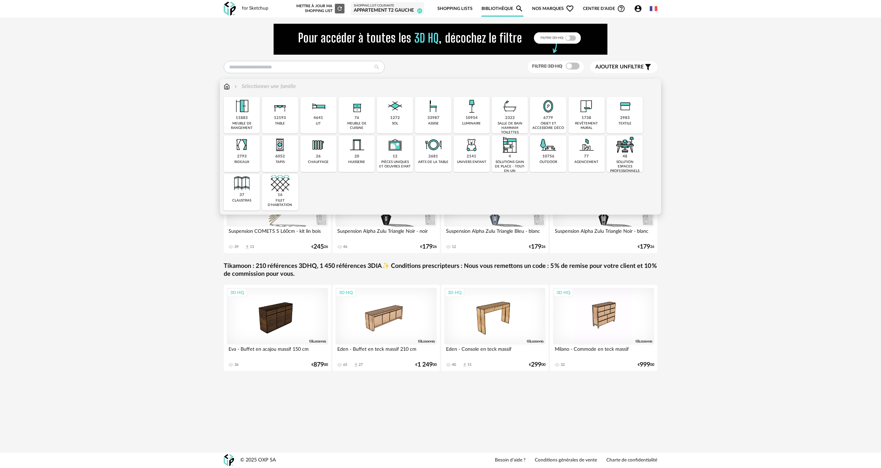
click at [465, 115] on img at bounding box center [471, 106] width 19 height 19
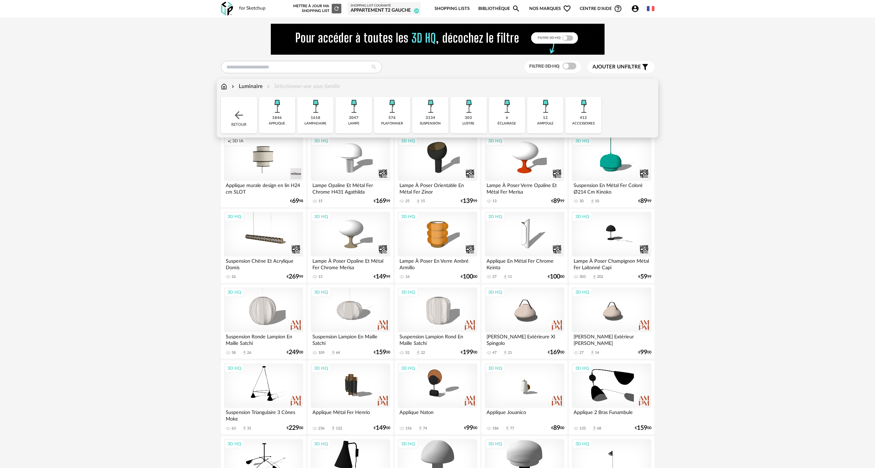
click at [351, 117] on div "3047" at bounding box center [354, 118] width 10 height 5
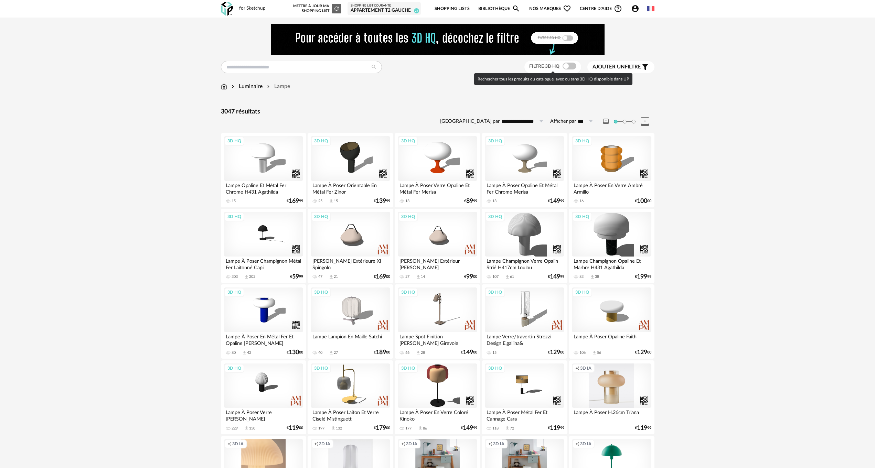
drag, startPoint x: 571, startPoint y: 63, endPoint x: 566, endPoint y: 71, distance: 9.9
click at [571, 63] on span at bounding box center [569, 66] width 14 height 7
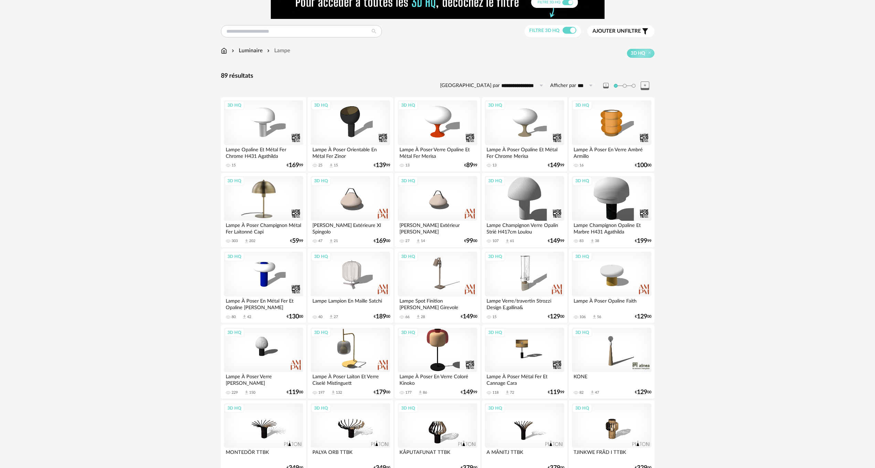
scroll to position [1, 0]
